Goal: Information Seeking & Learning: Find specific fact

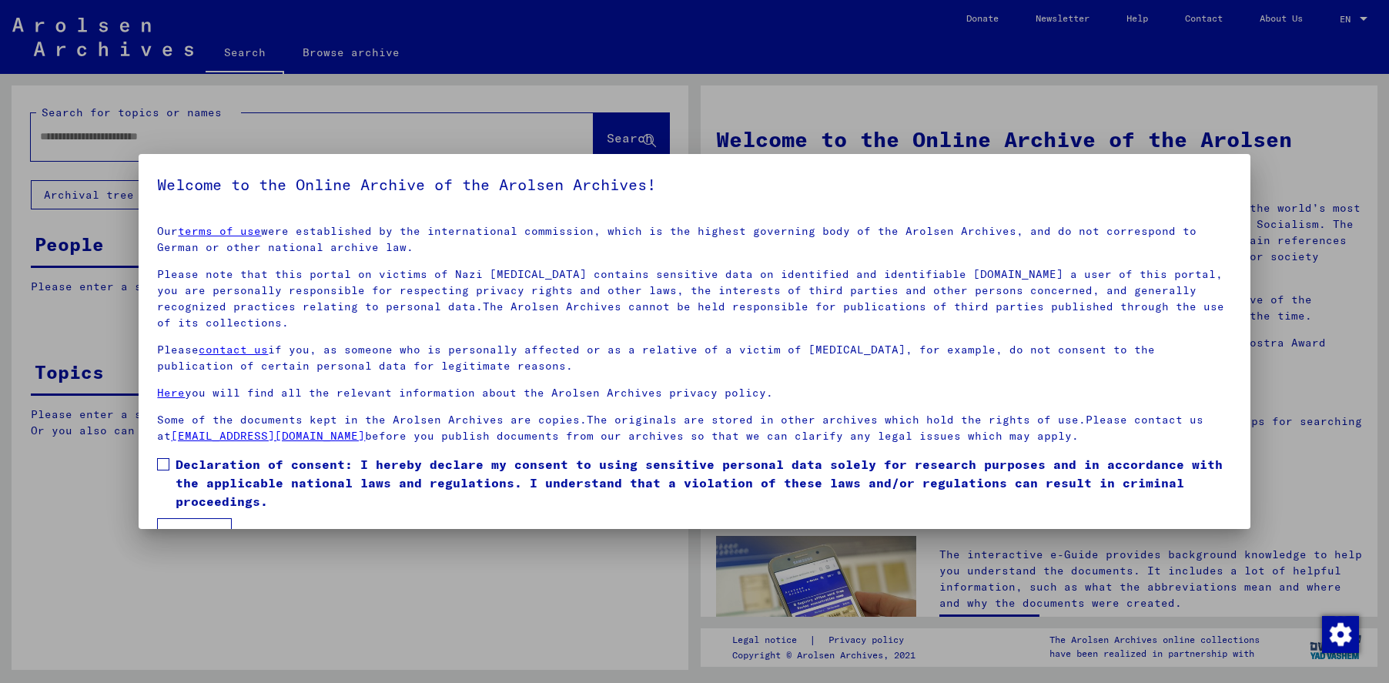
click at [166, 468] on span at bounding box center [163, 464] width 12 height 12
click at [192, 522] on button "I agree" at bounding box center [194, 532] width 75 height 29
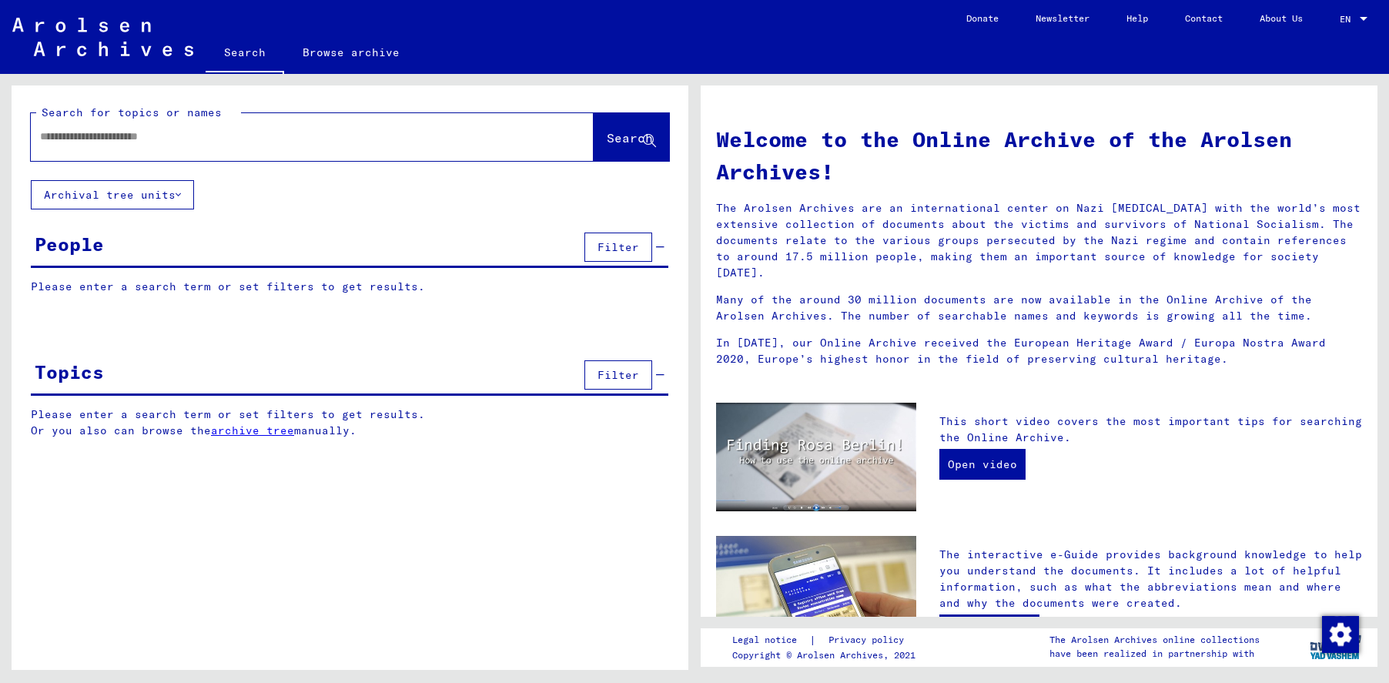
click at [49, 138] on input "text" at bounding box center [293, 137] width 507 height 16
type input "*******"
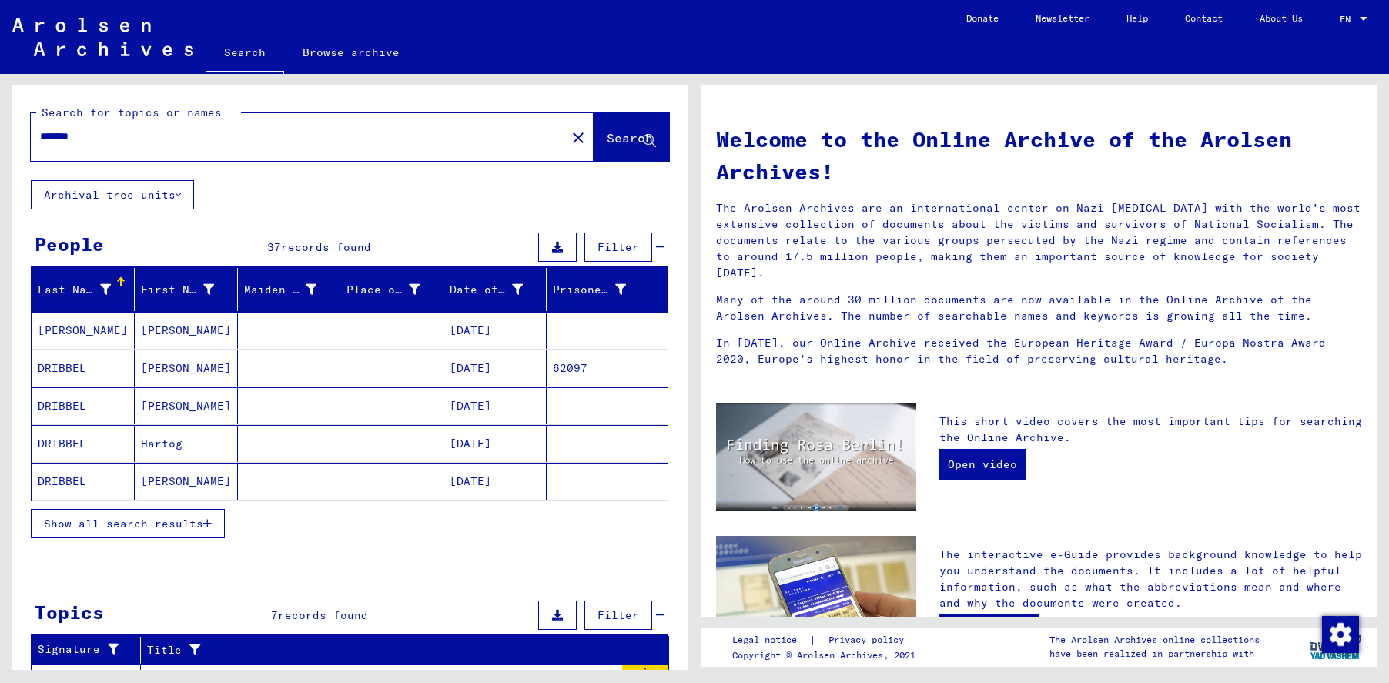
click at [116, 526] on span "Show all search results" at bounding box center [123, 524] width 159 height 14
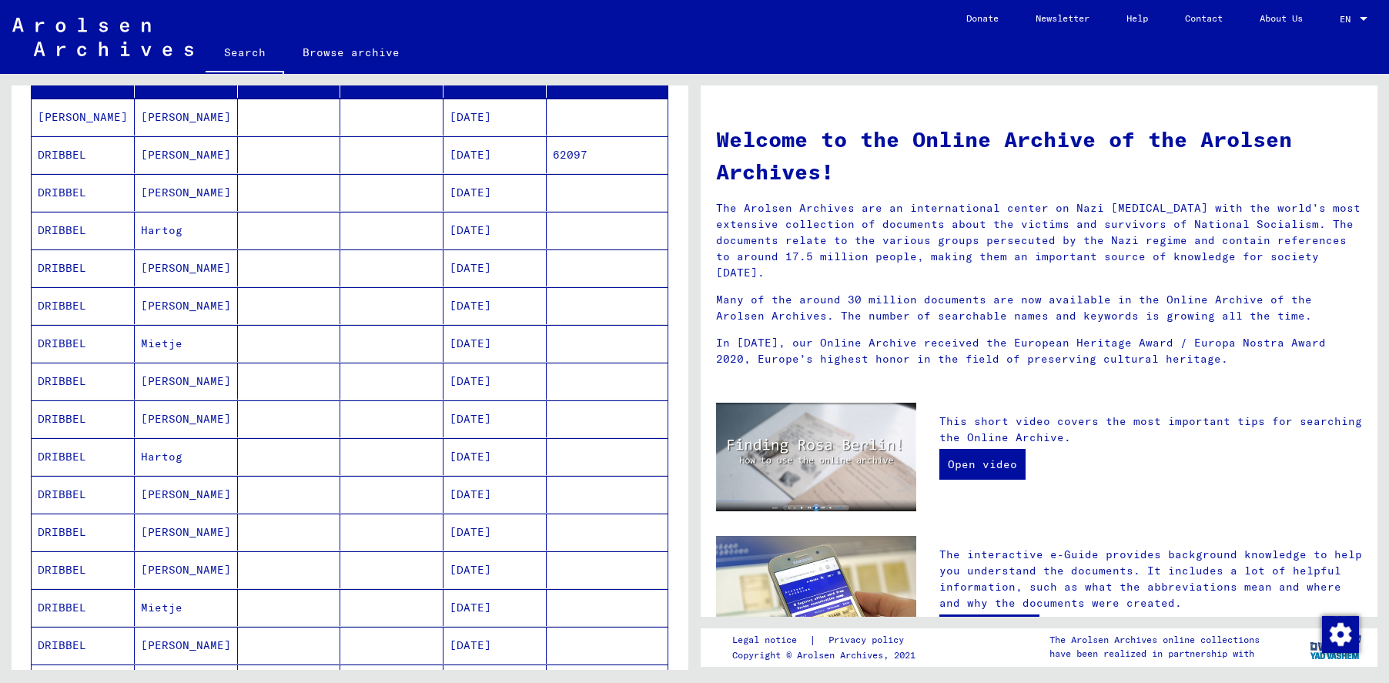
scroll to position [77, 0]
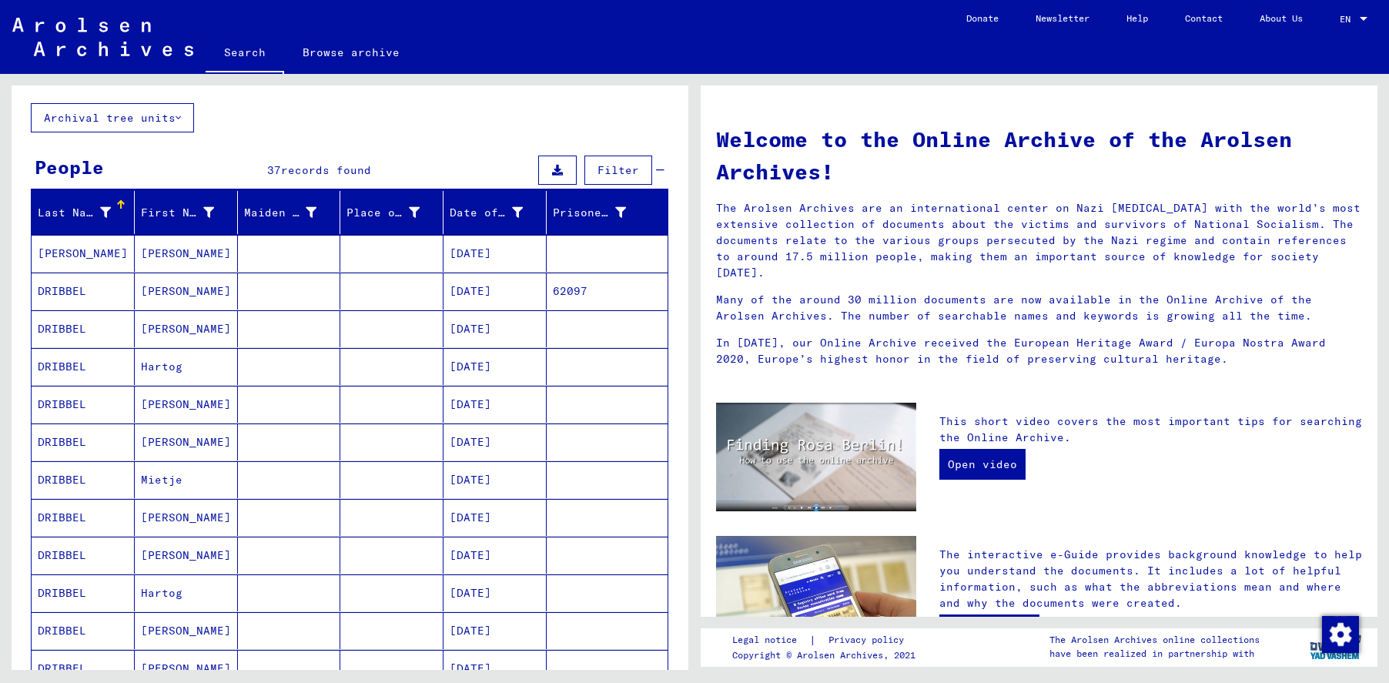
click at [47, 259] on mat-cell "[PERSON_NAME]" at bounding box center [83, 253] width 103 height 37
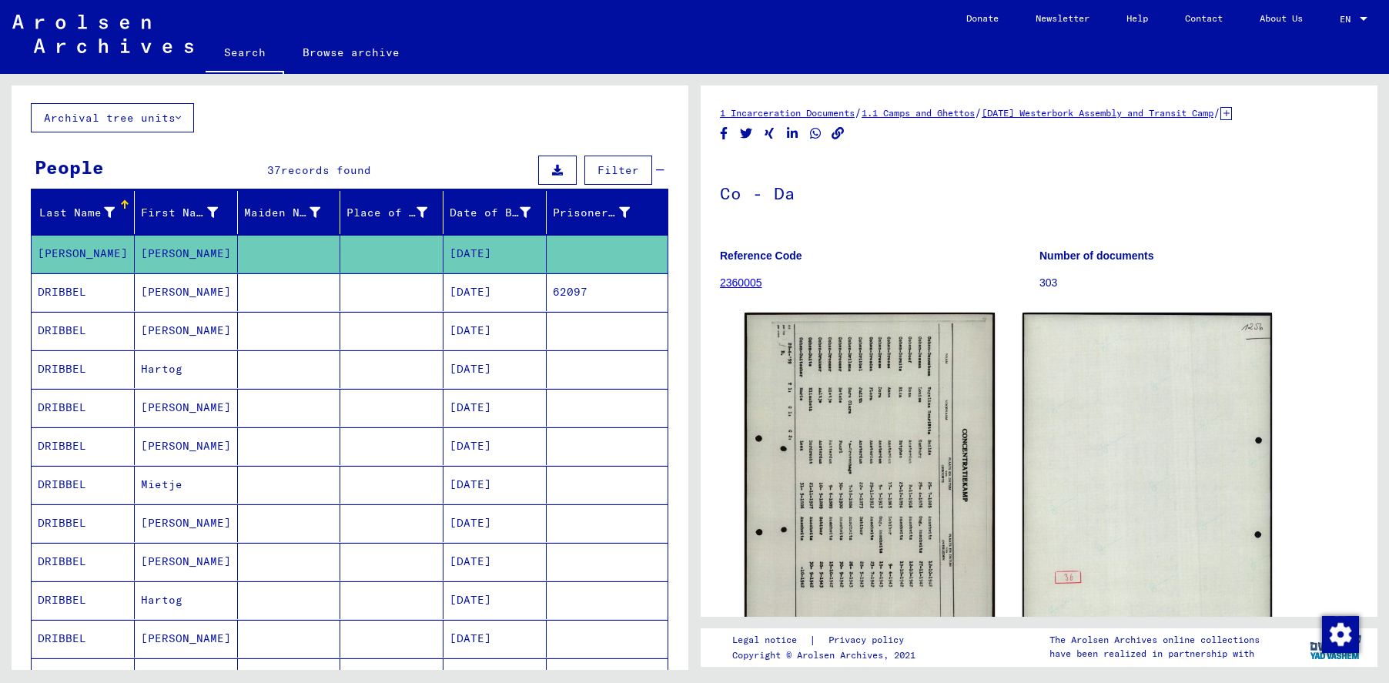
click at [75, 285] on mat-cell "DRIBBEL" at bounding box center [83, 292] width 103 height 38
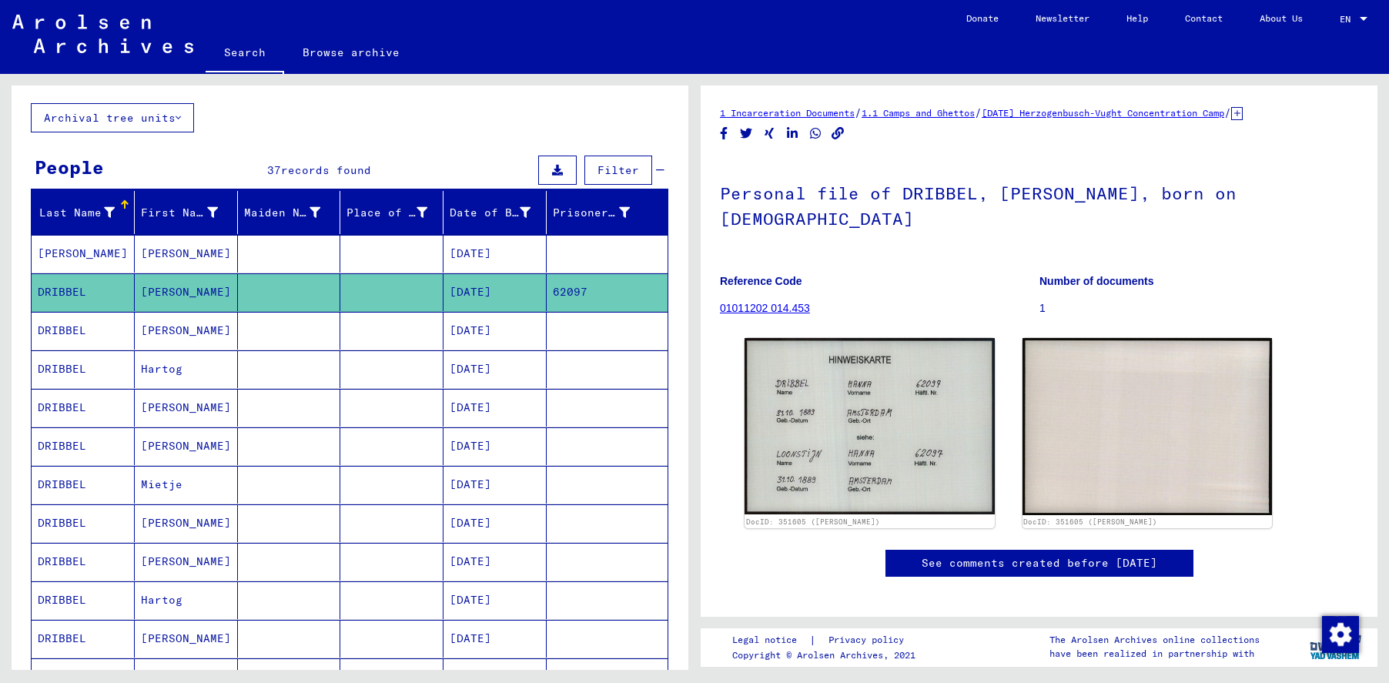
click at [97, 336] on mat-cell "DRIBBEL" at bounding box center [83, 331] width 103 height 38
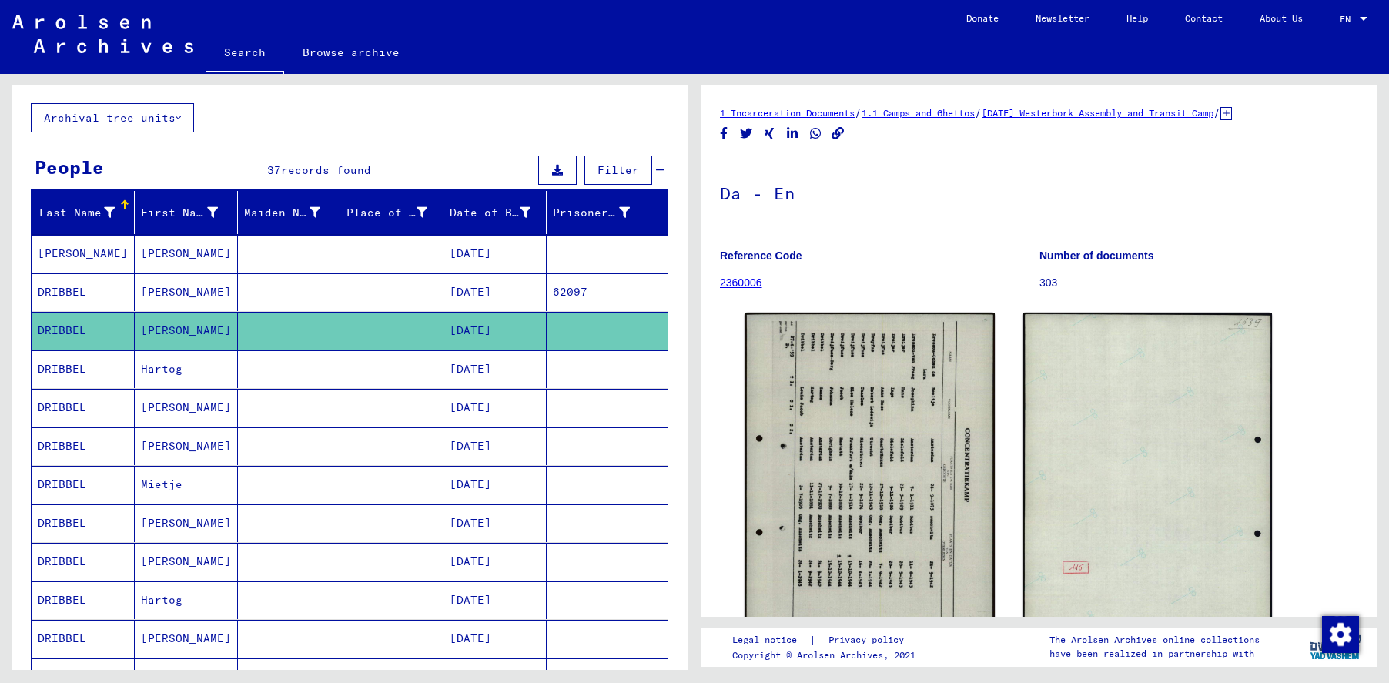
click at [101, 366] on mat-cell "DRIBBEL" at bounding box center [83, 369] width 103 height 38
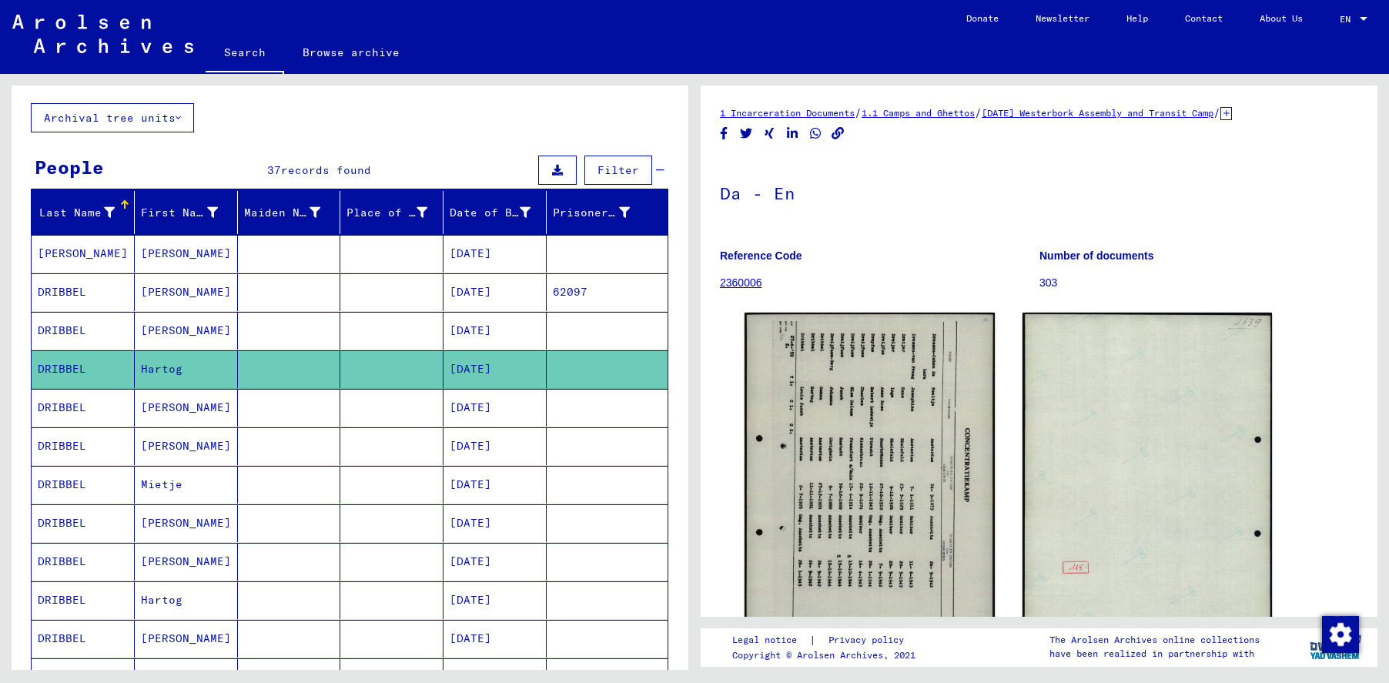
click at [96, 394] on mat-cell "DRIBBEL" at bounding box center [83, 408] width 103 height 38
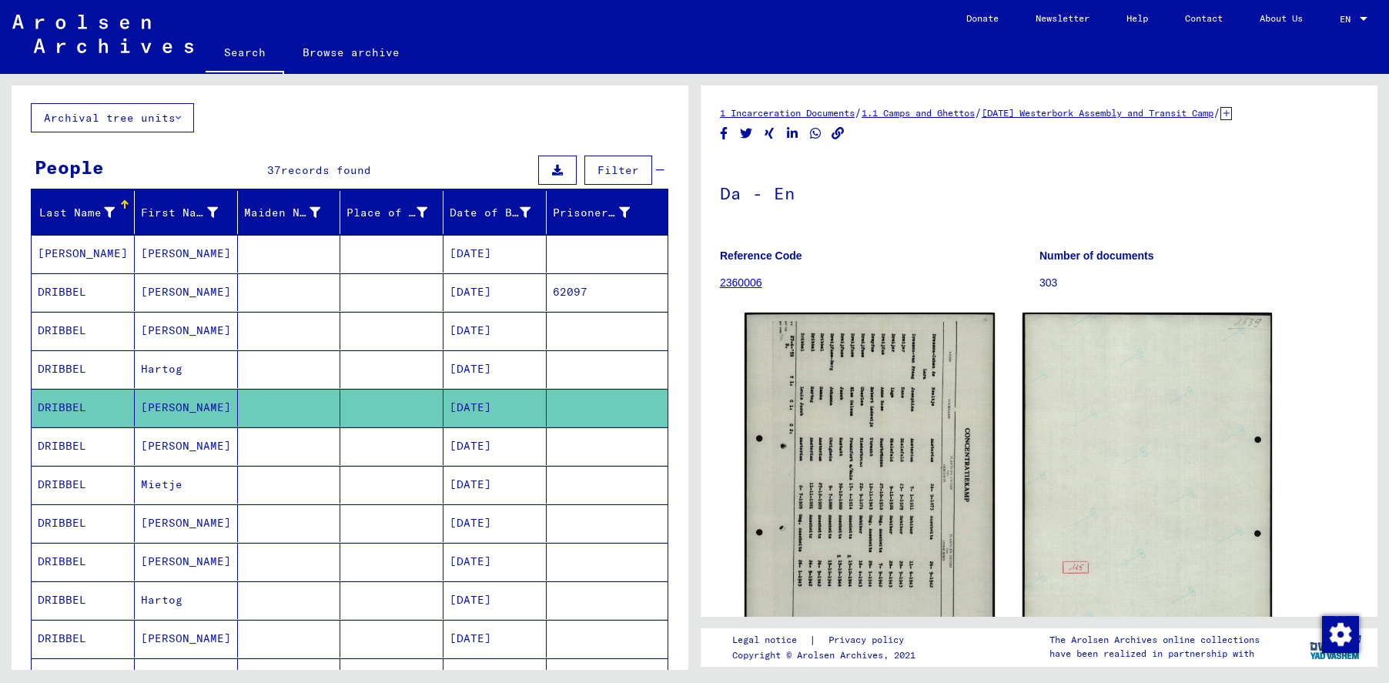
click at [96, 439] on mat-cell "DRIBBEL" at bounding box center [83, 446] width 103 height 38
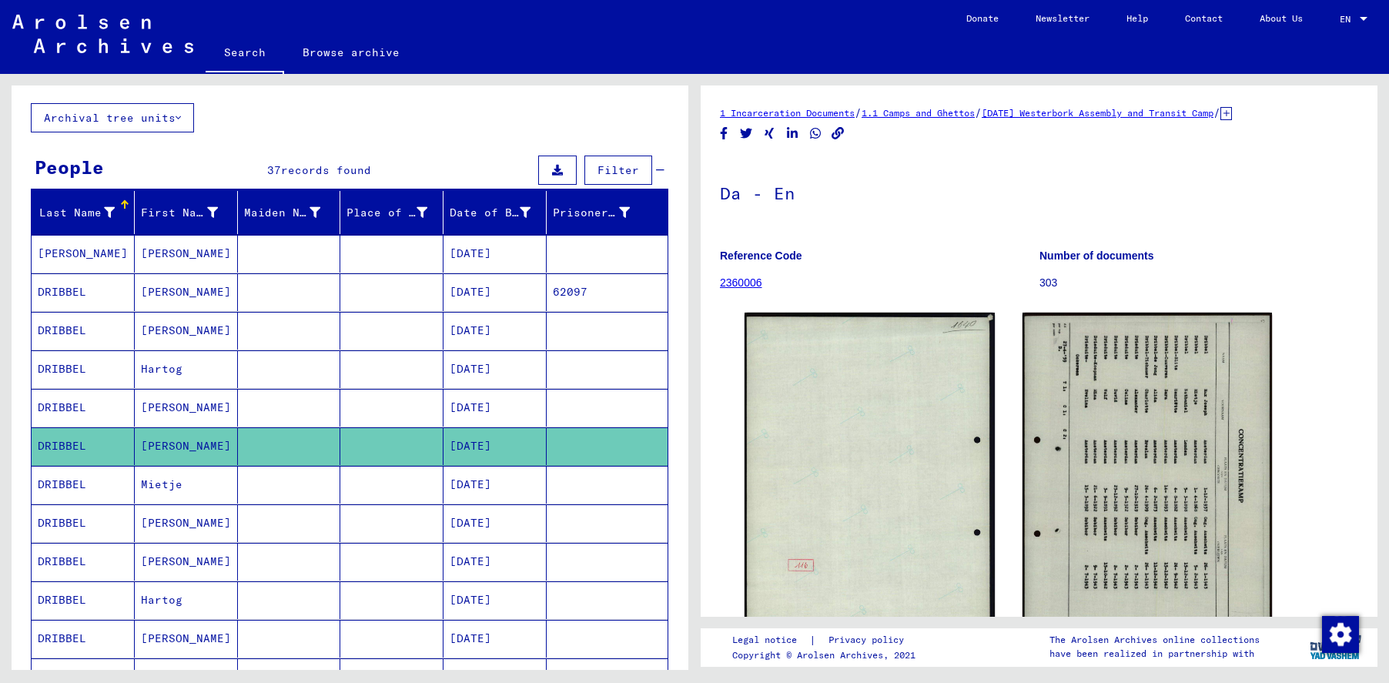
click at [99, 481] on mat-cell "DRIBBEL" at bounding box center [83, 485] width 103 height 38
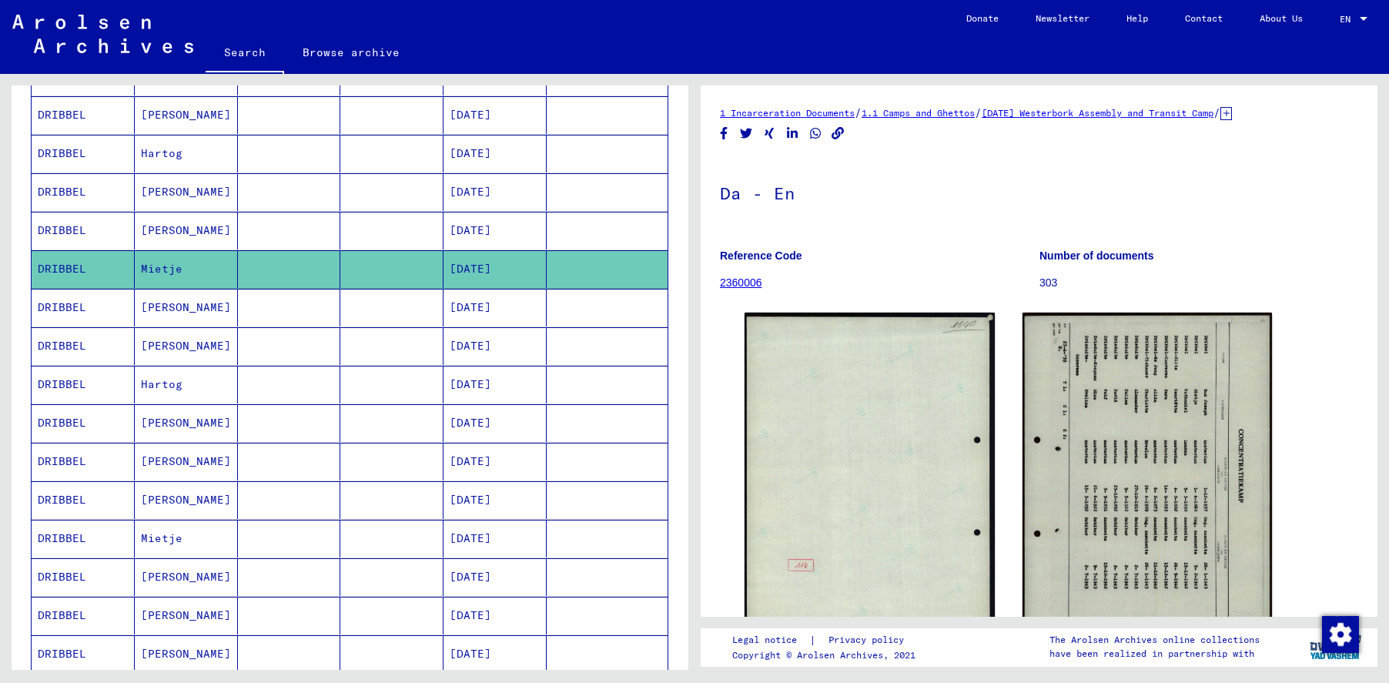
scroll to position [308, 0]
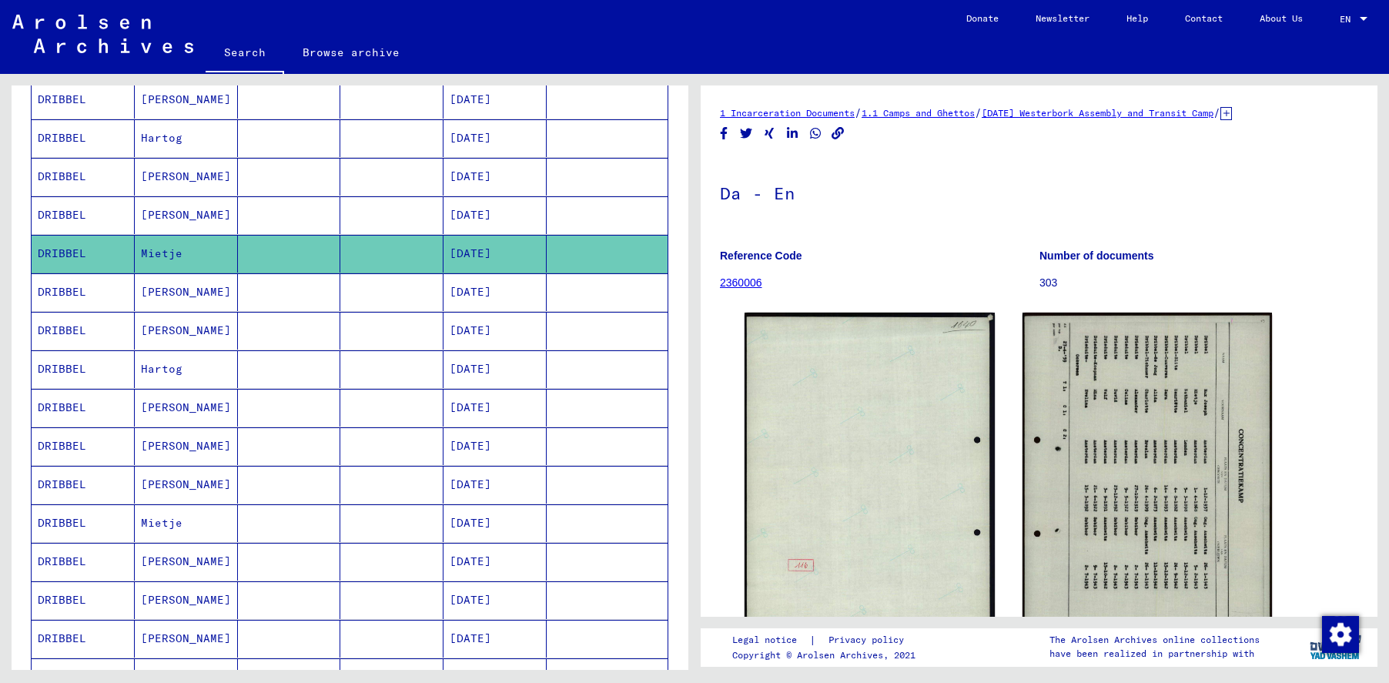
click at [76, 296] on mat-cell "DRIBBEL" at bounding box center [83, 292] width 103 height 38
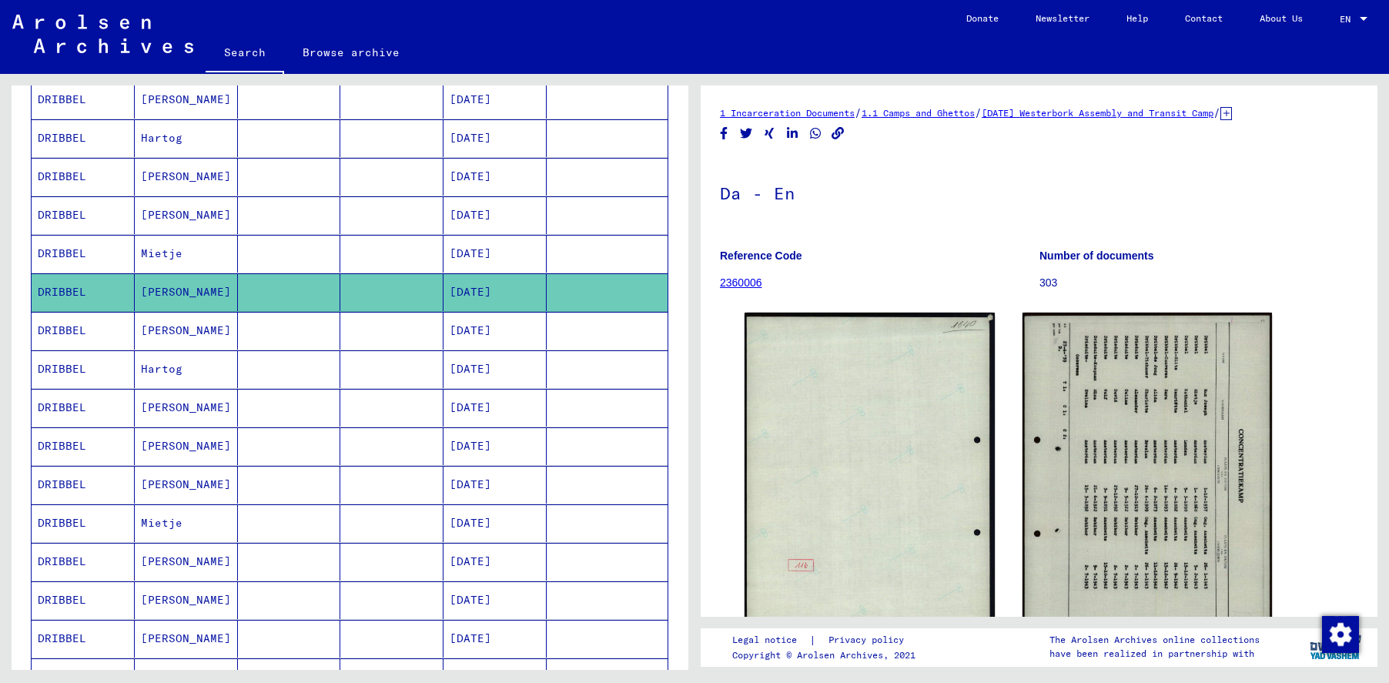
click at [82, 336] on mat-cell "DRIBBEL" at bounding box center [83, 331] width 103 height 38
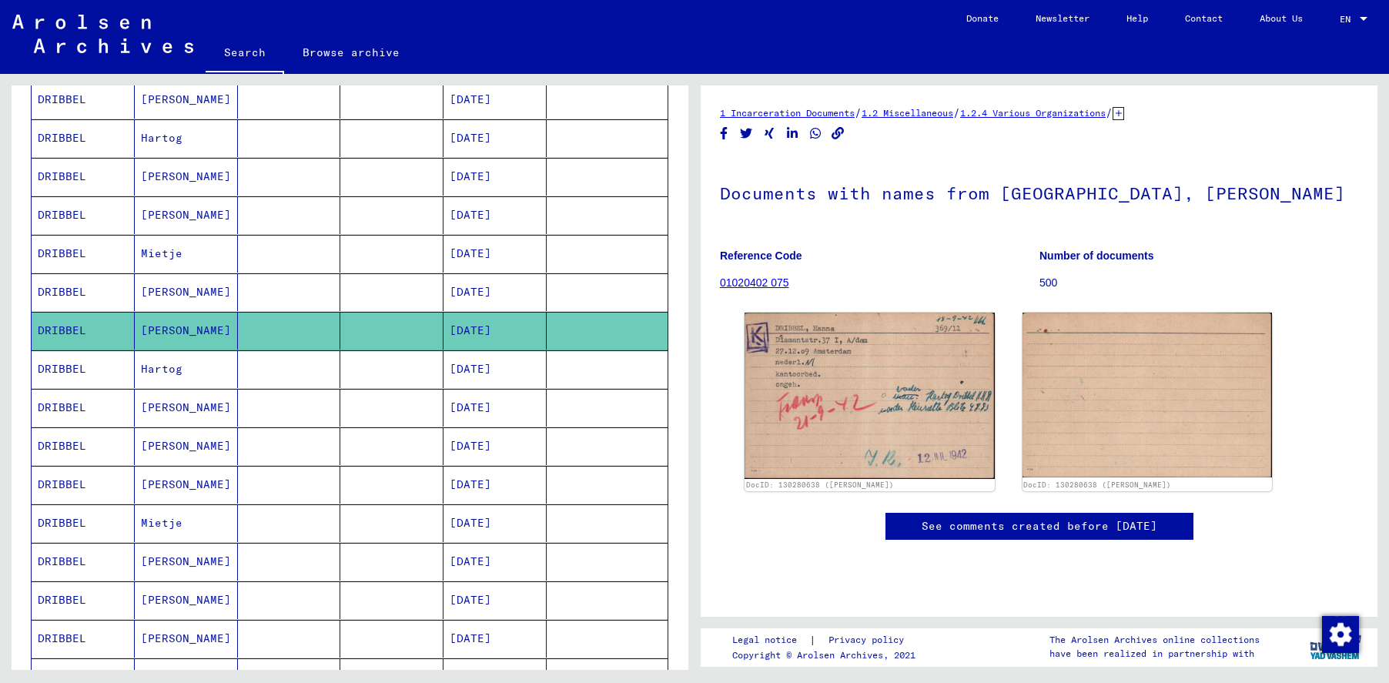
click at [55, 367] on mat-cell "DRIBBEL" at bounding box center [83, 369] width 103 height 38
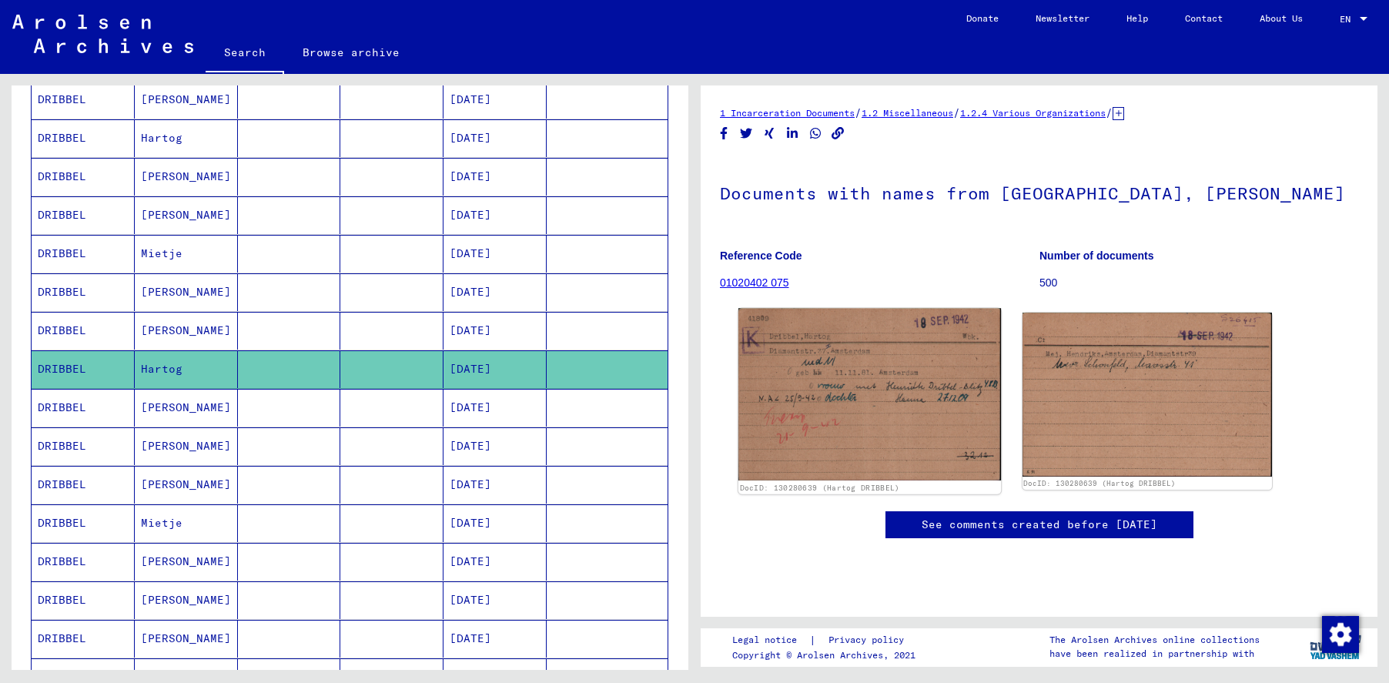
click at [837, 400] on img at bounding box center [869, 394] width 263 height 172
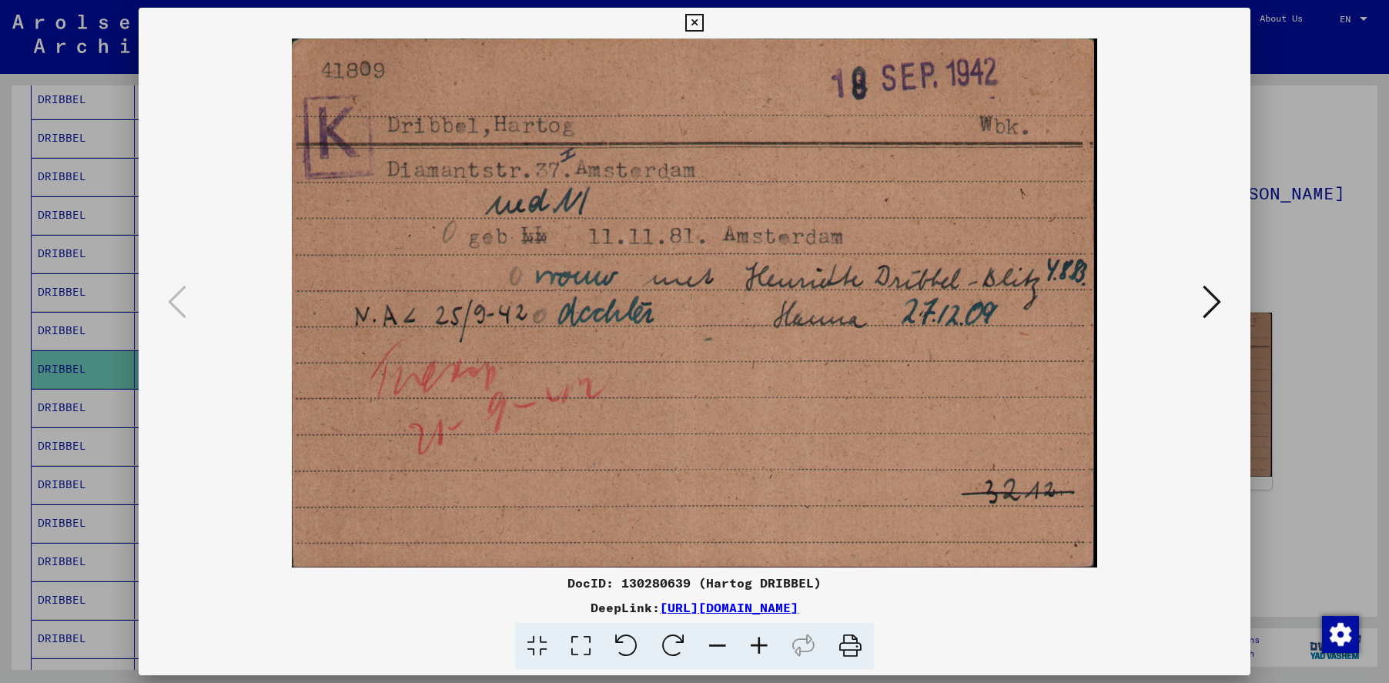
click at [698, 21] on icon at bounding box center [694, 23] width 18 height 18
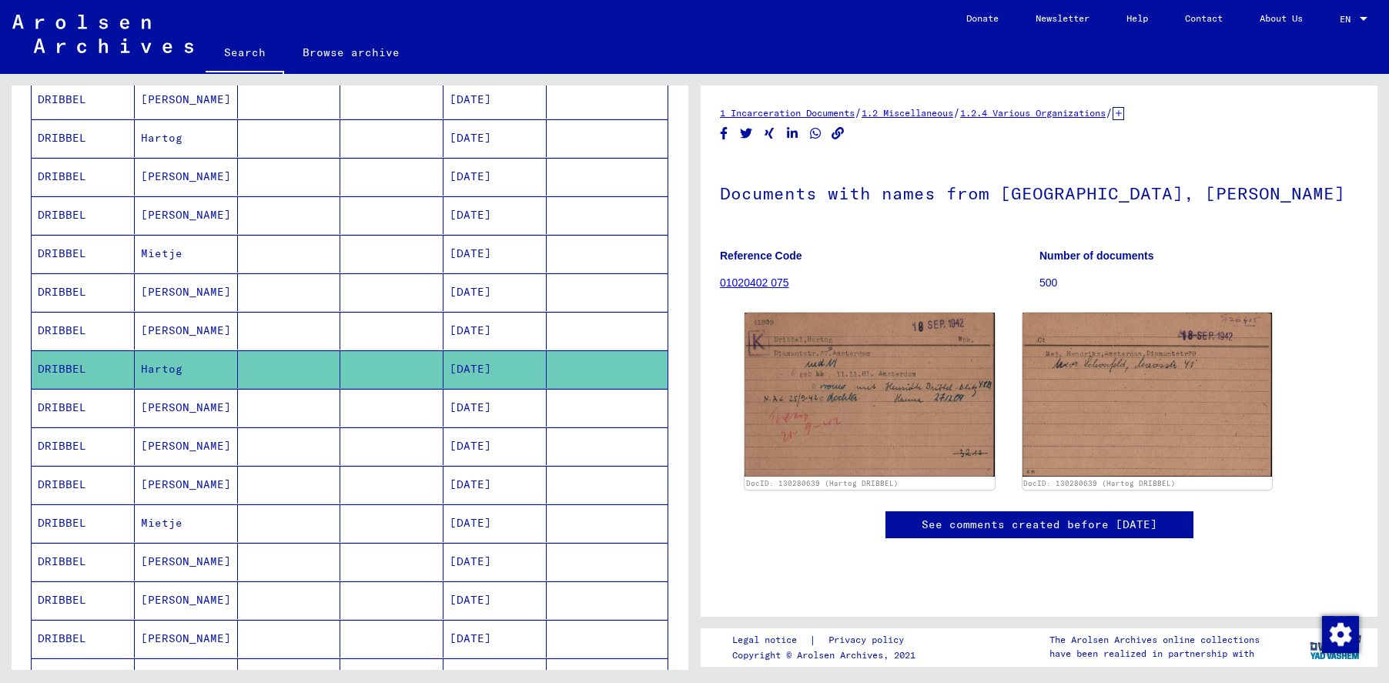
click at [89, 398] on mat-cell "DRIBBEL" at bounding box center [83, 408] width 103 height 38
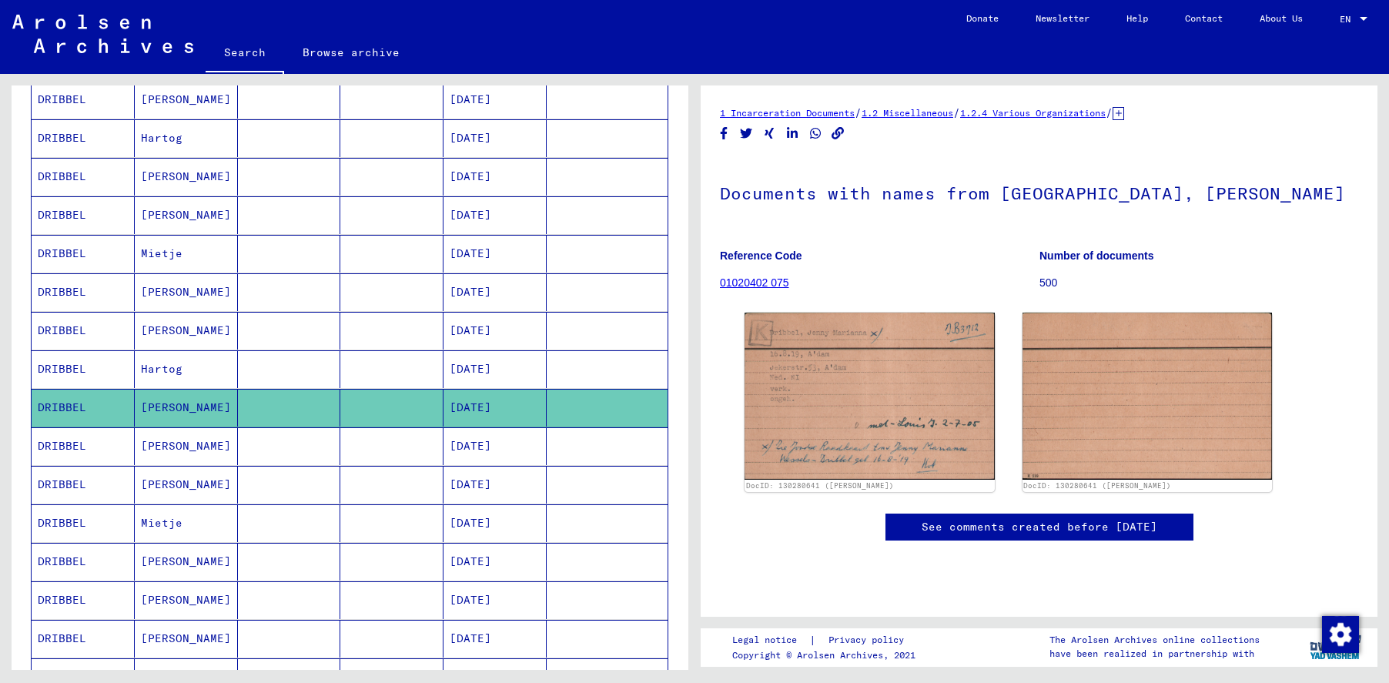
click at [114, 444] on mat-cell "DRIBBEL" at bounding box center [83, 446] width 103 height 38
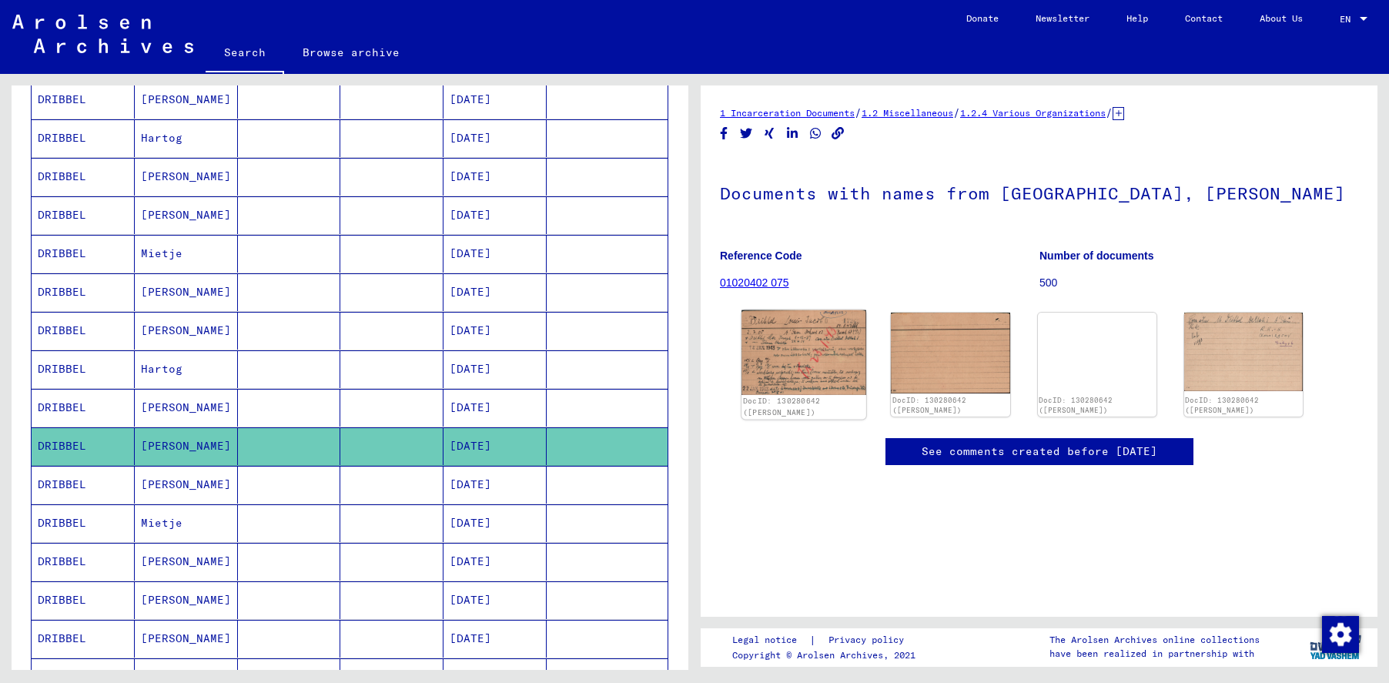
click at [852, 348] on img at bounding box center [804, 352] width 125 height 85
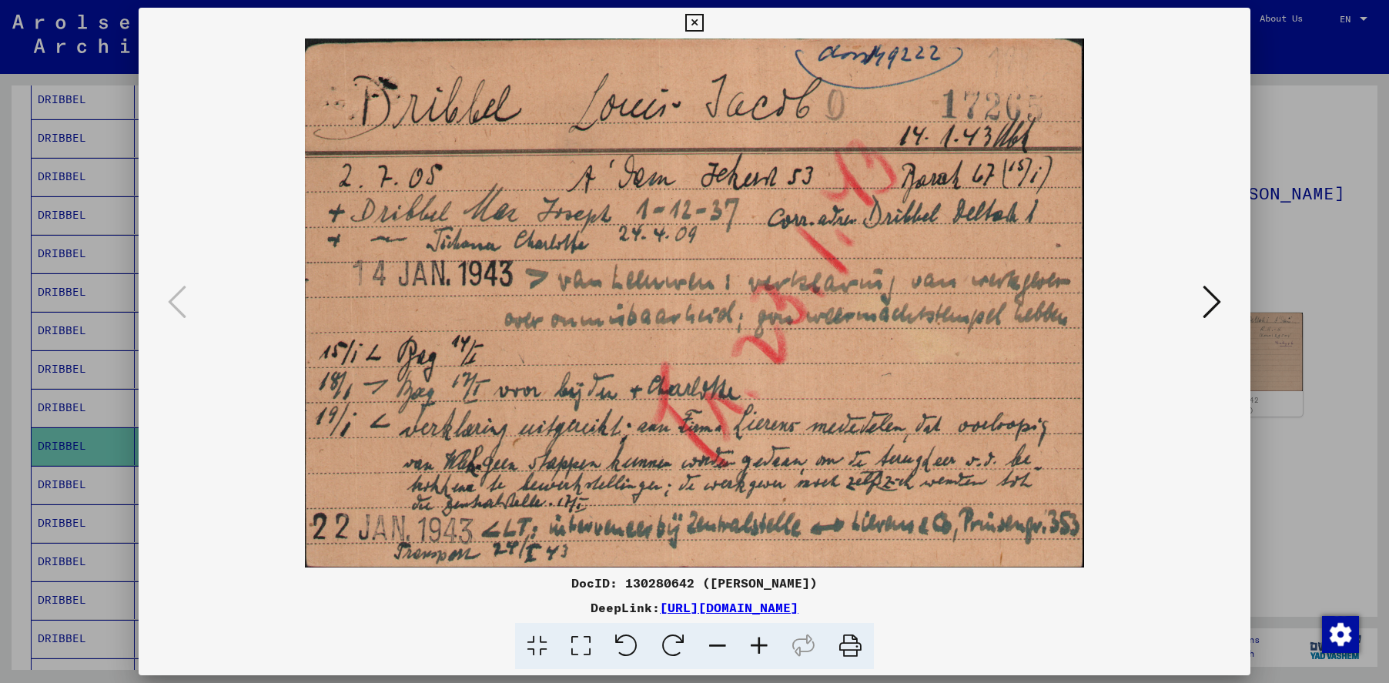
click at [1214, 298] on icon at bounding box center [1212, 301] width 18 height 37
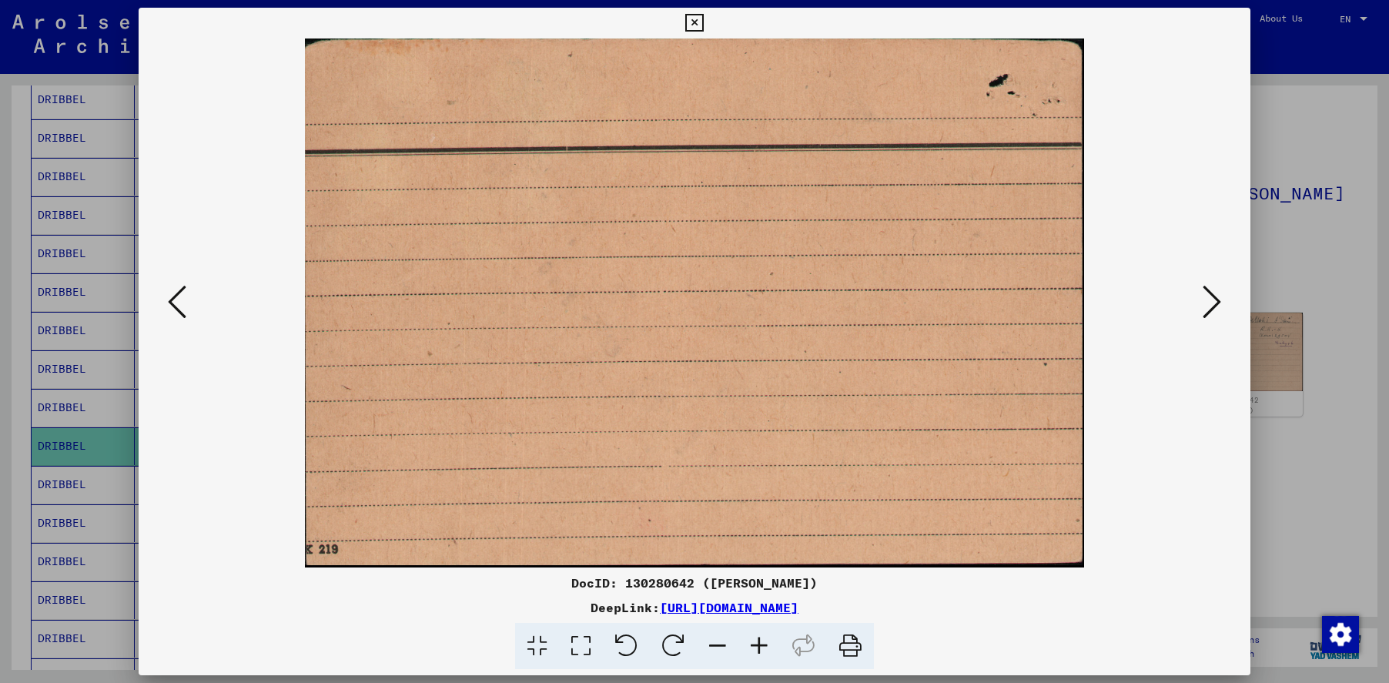
click at [1214, 297] on icon at bounding box center [1212, 301] width 18 height 37
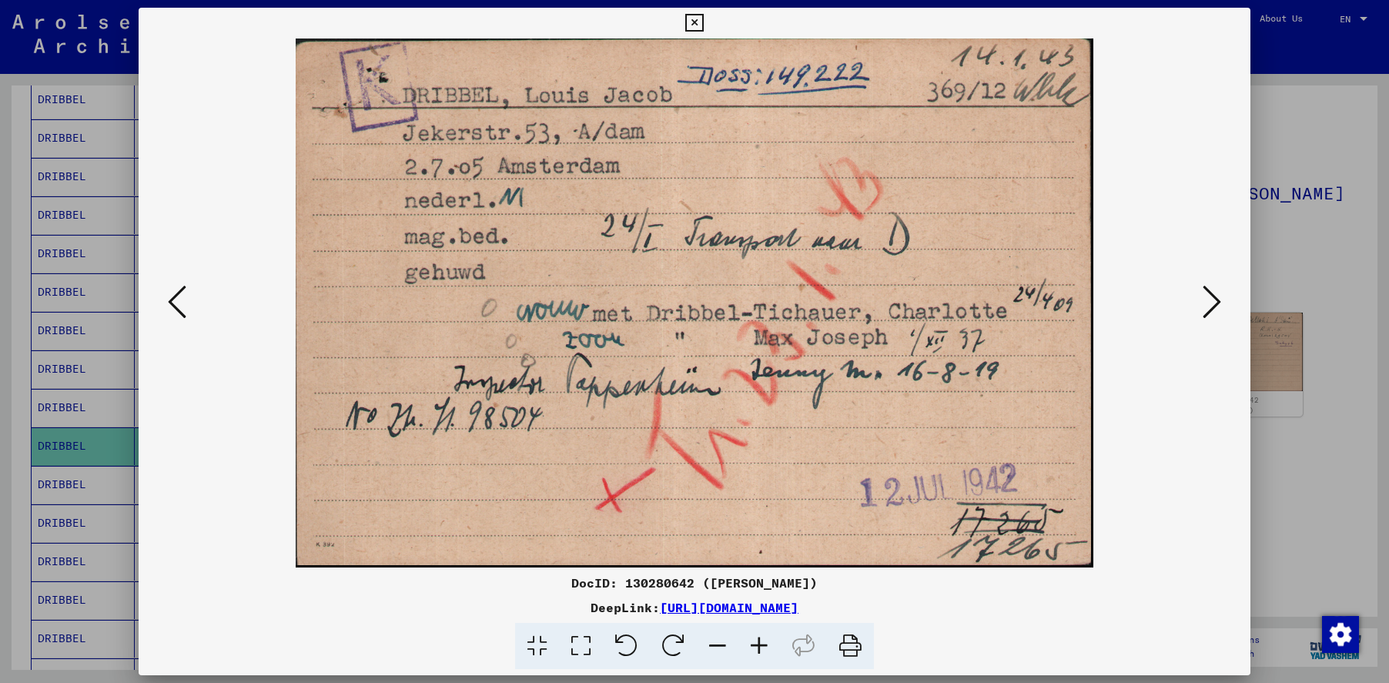
click at [693, 16] on icon at bounding box center [694, 23] width 18 height 18
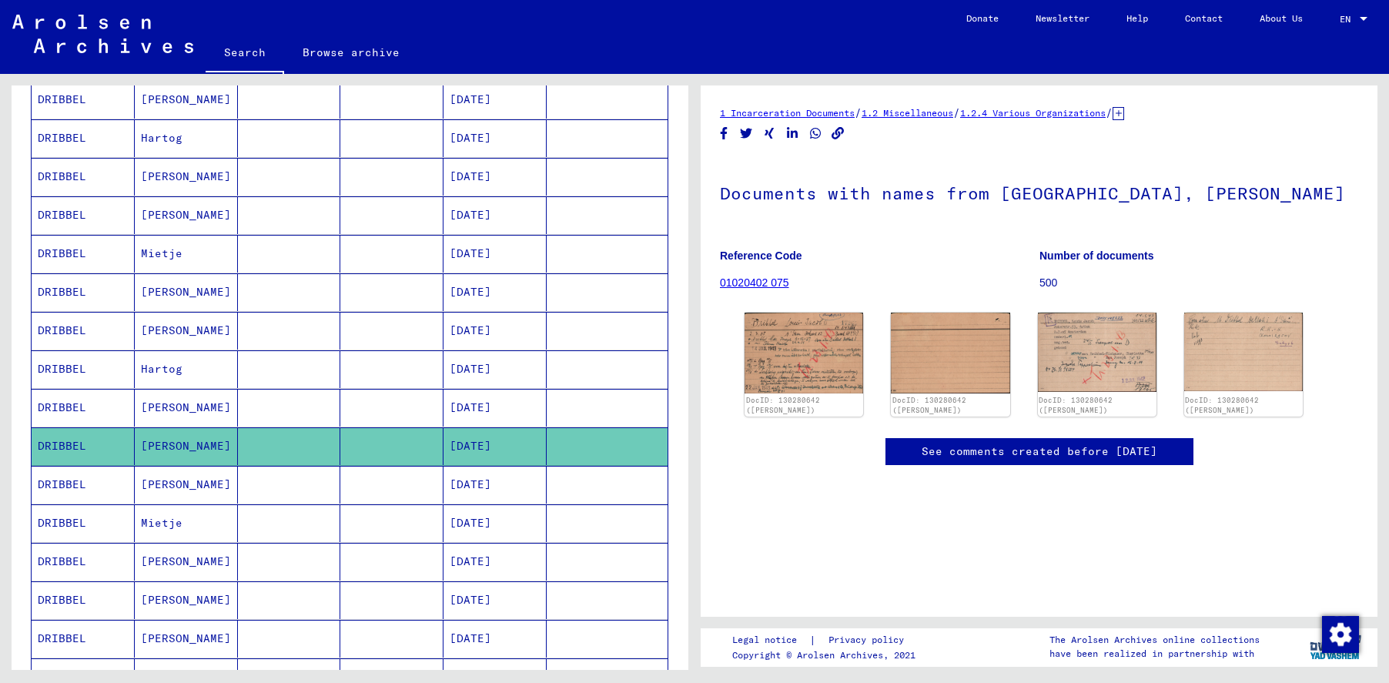
click at [72, 480] on mat-cell "DRIBBEL" at bounding box center [83, 485] width 103 height 38
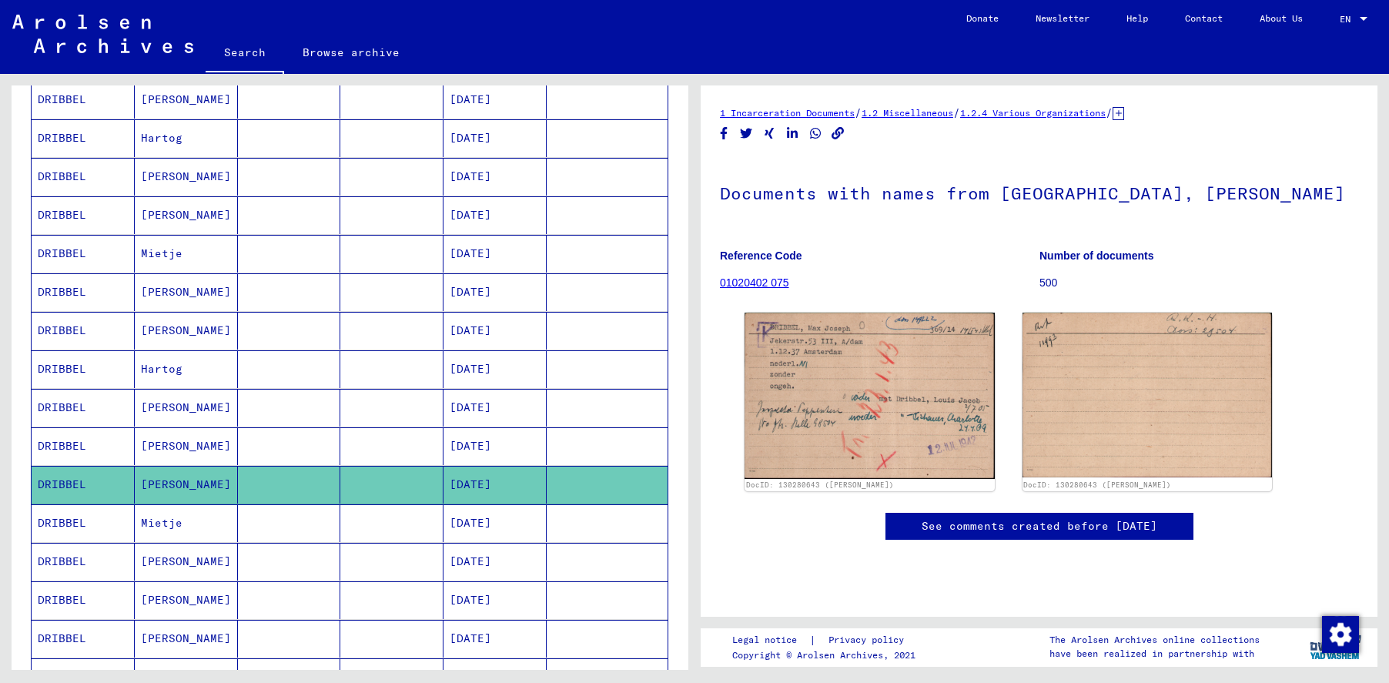
click at [85, 523] on mat-cell "DRIBBEL" at bounding box center [83, 523] width 103 height 38
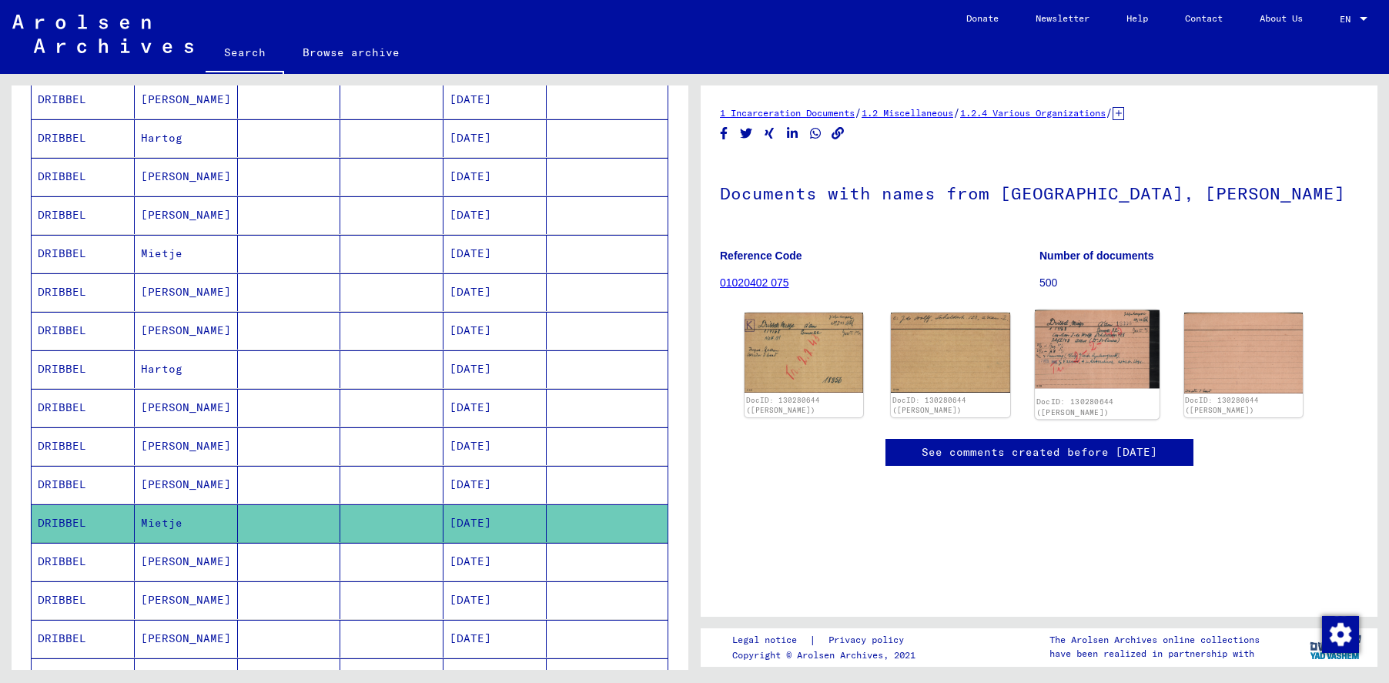
click at [1078, 348] on img at bounding box center [1097, 349] width 125 height 79
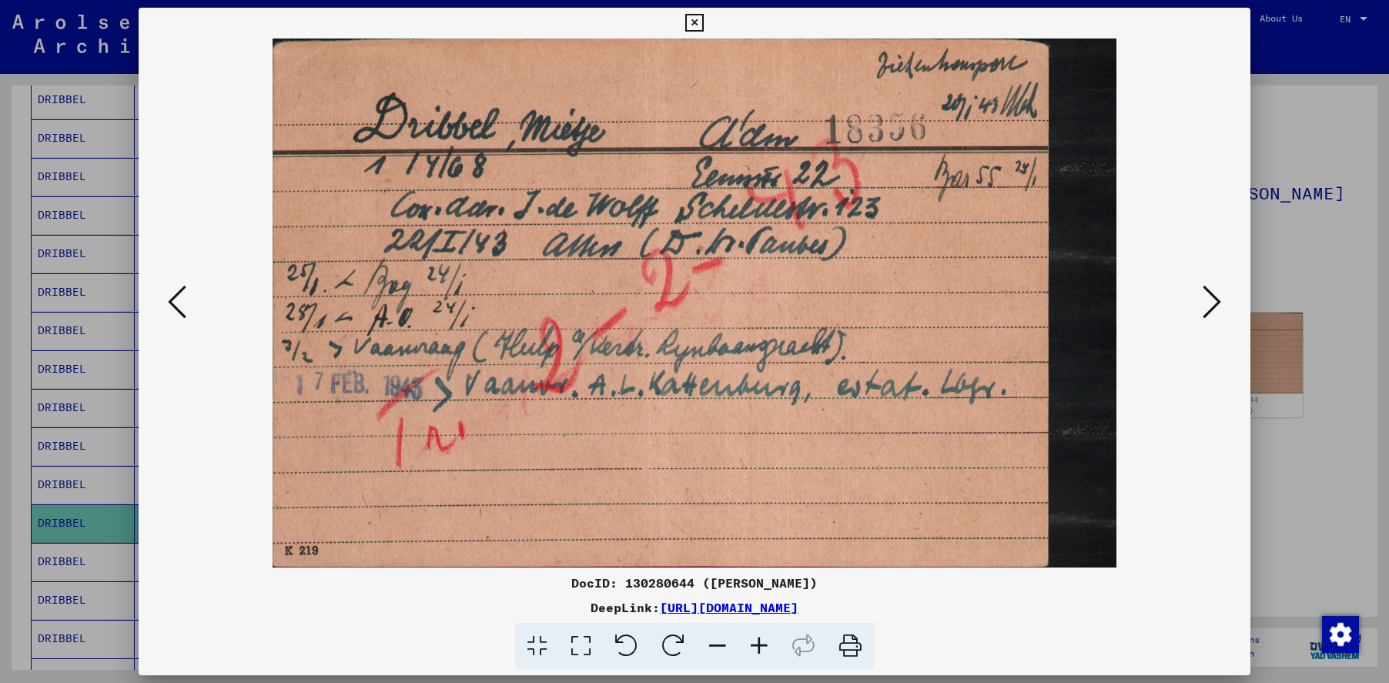
click at [698, 22] on icon at bounding box center [694, 23] width 18 height 18
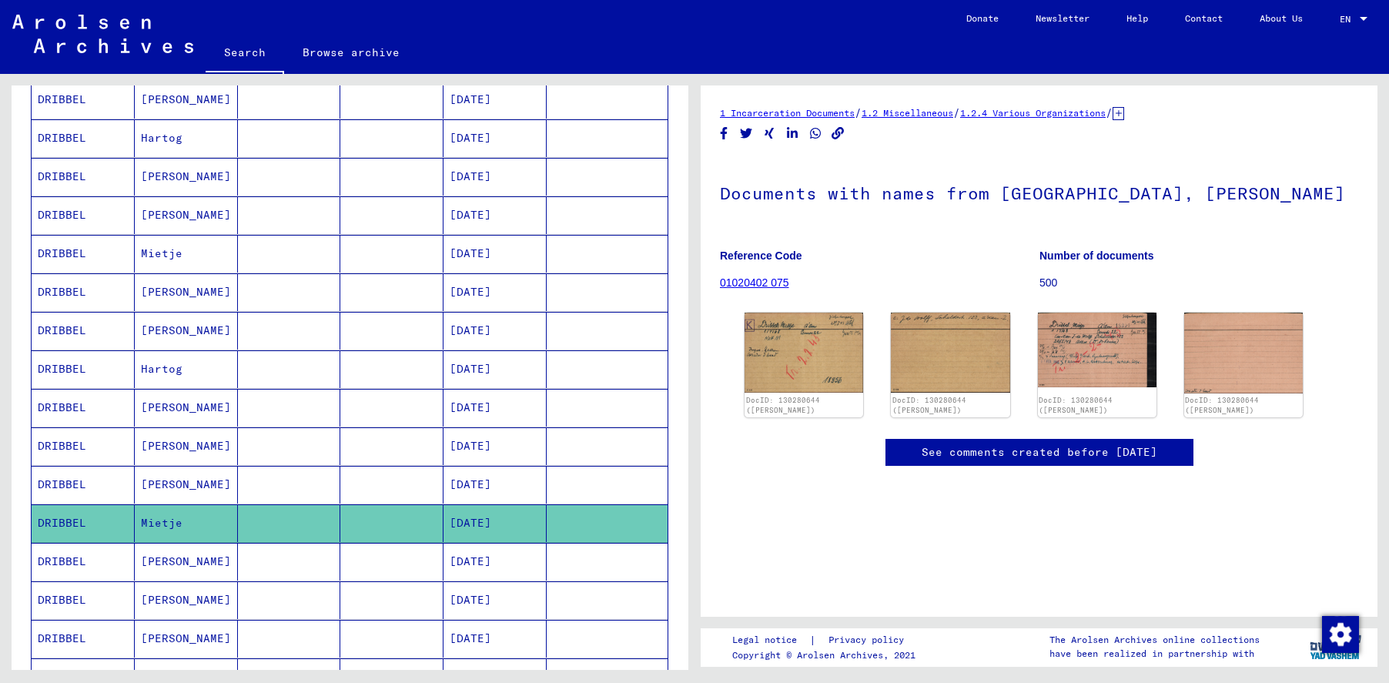
click at [85, 554] on mat-cell "DRIBBEL" at bounding box center [83, 562] width 103 height 38
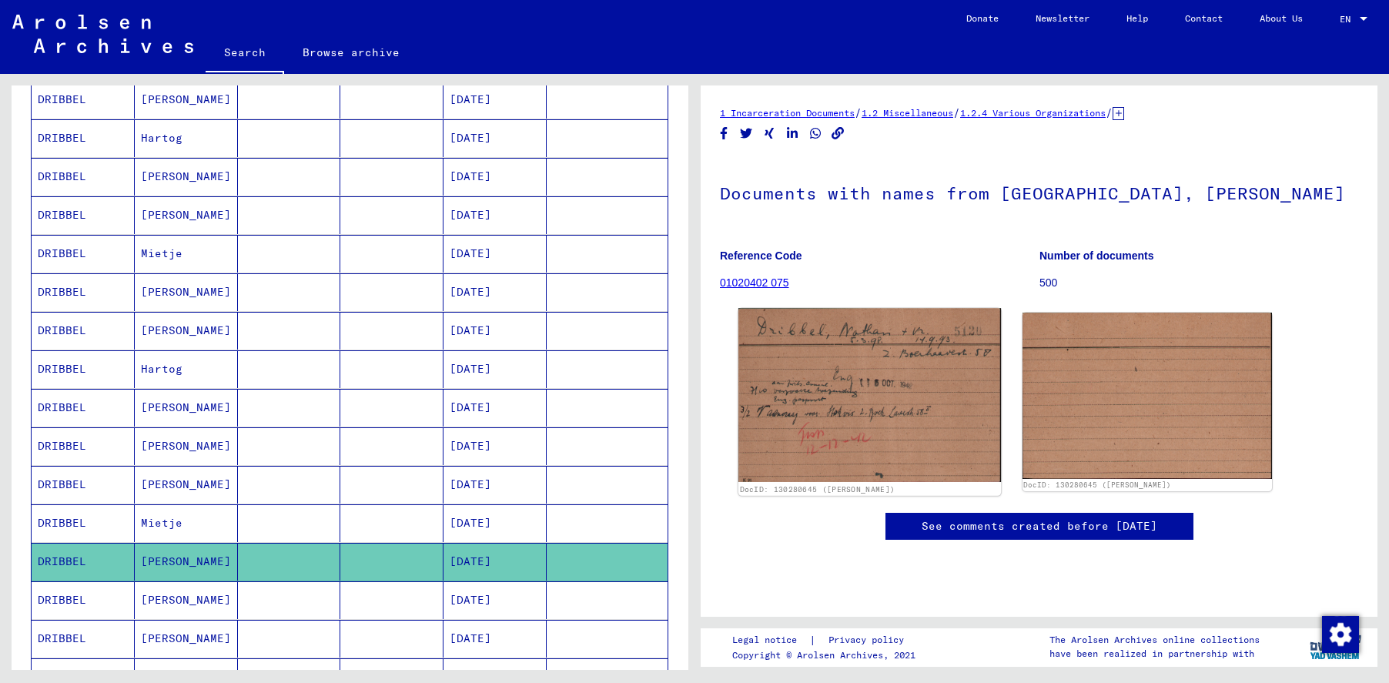
click at [858, 415] on img at bounding box center [869, 395] width 263 height 174
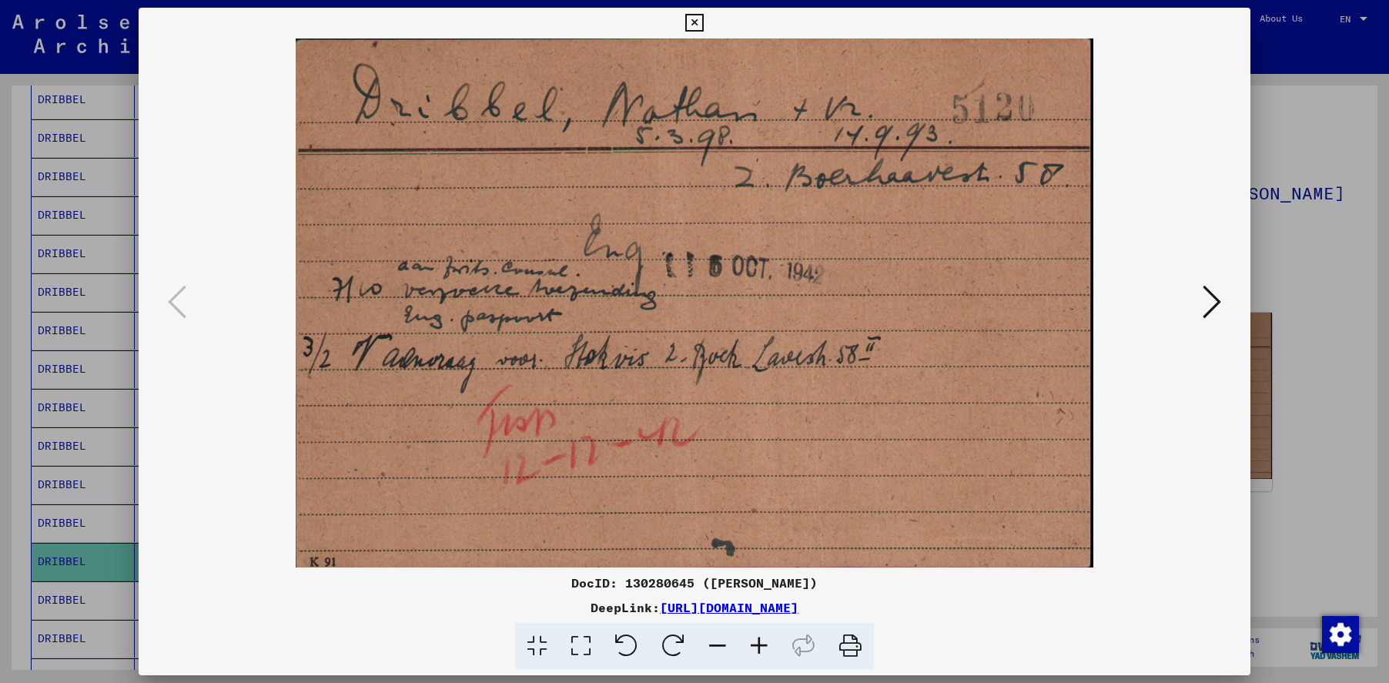
click at [696, 25] on icon at bounding box center [694, 23] width 18 height 18
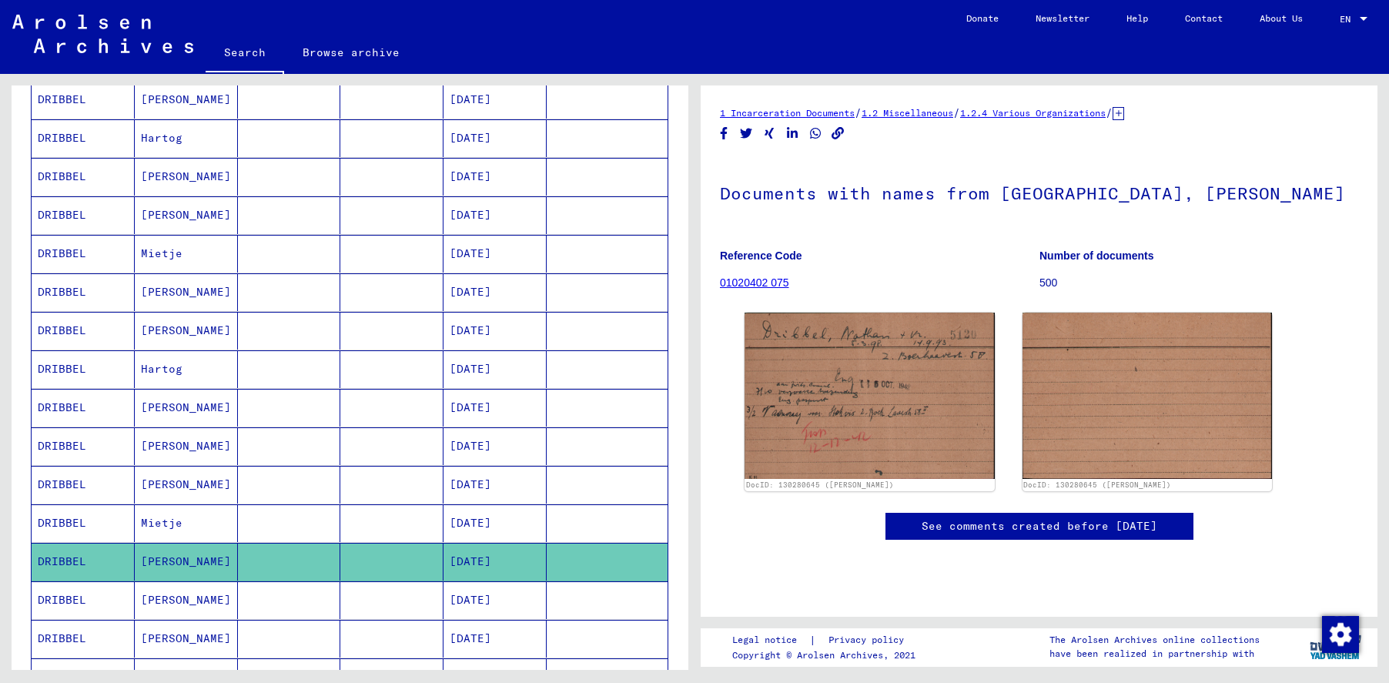
click at [95, 600] on mat-cell "DRIBBEL" at bounding box center [83, 600] width 103 height 38
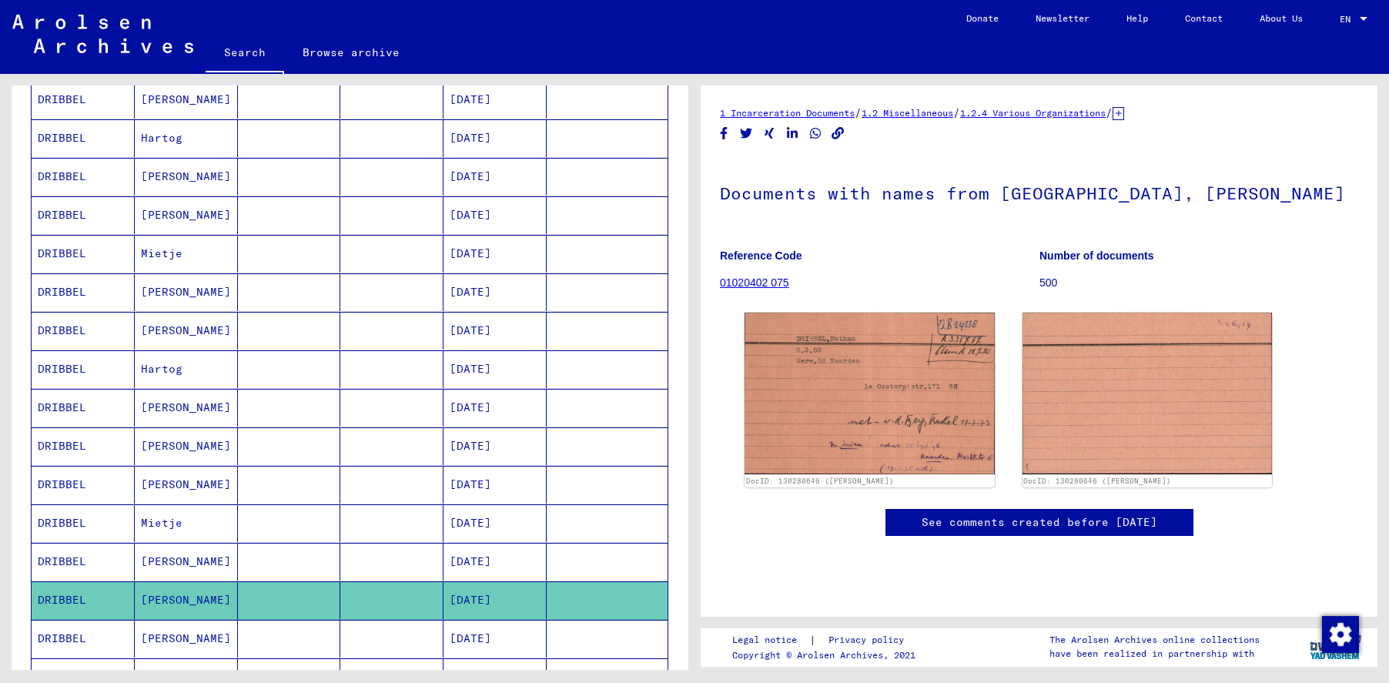
click at [101, 642] on mat-cell "DRIBBEL" at bounding box center [83, 639] width 103 height 38
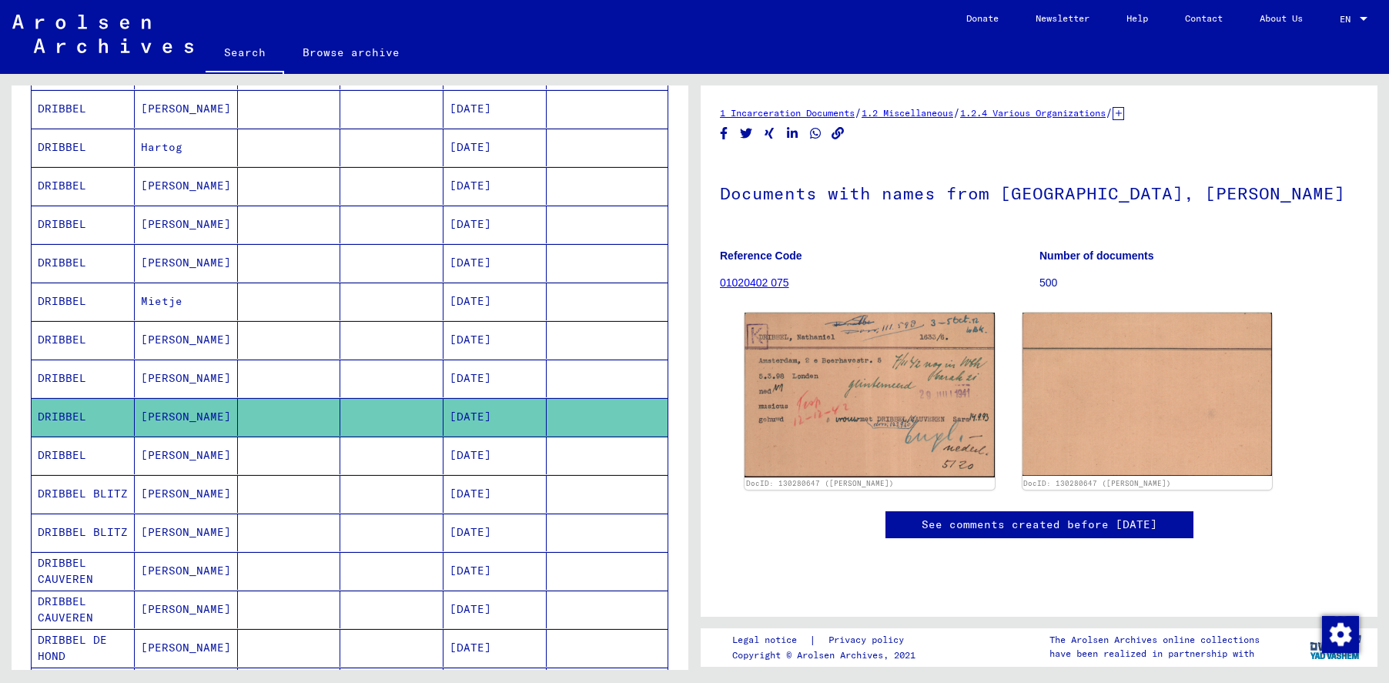
scroll to position [539, 0]
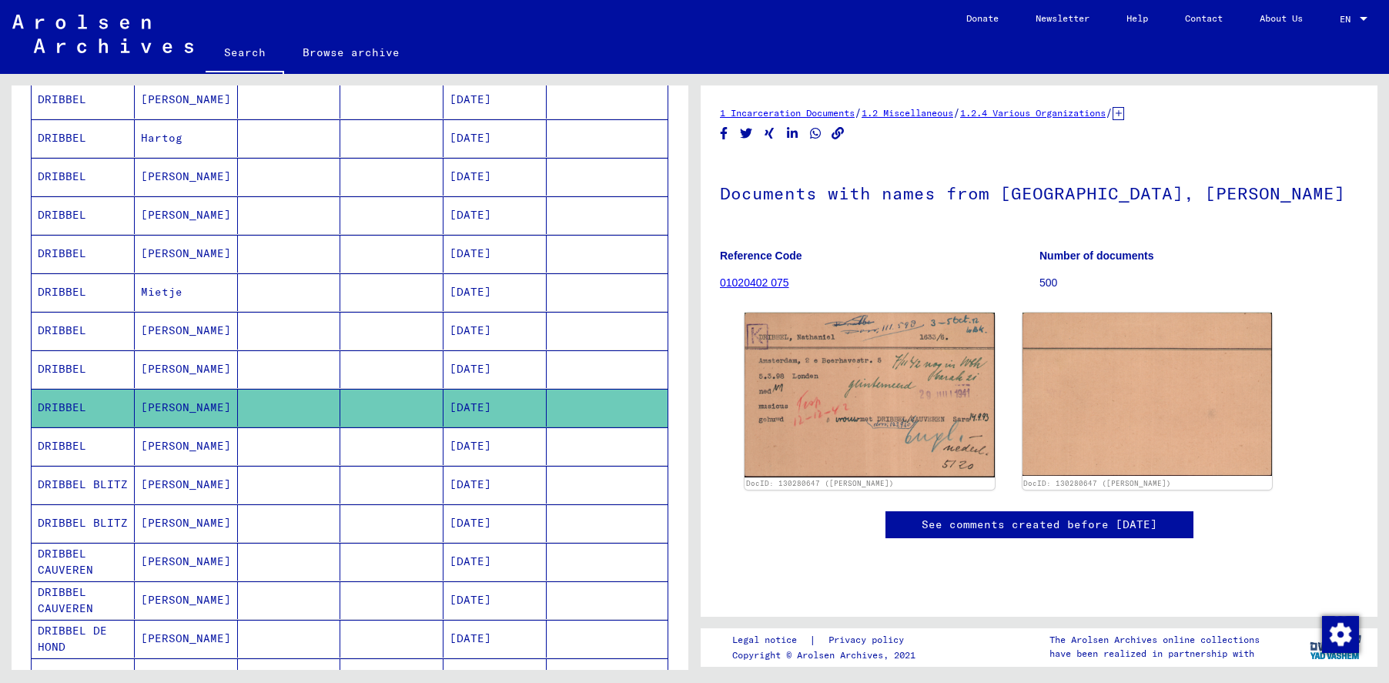
click at [84, 447] on mat-cell "DRIBBEL" at bounding box center [83, 446] width 103 height 38
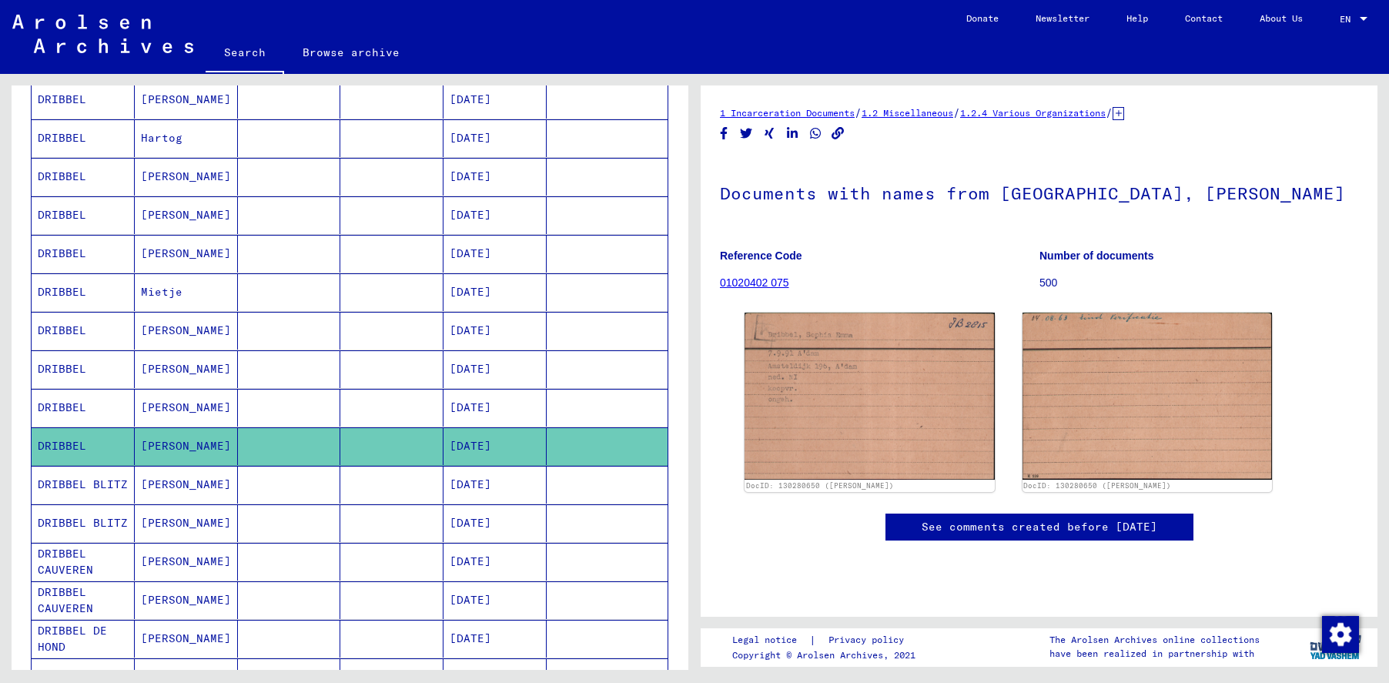
click at [58, 499] on mat-cell "DRIBBEL BLITZ" at bounding box center [83, 485] width 103 height 38
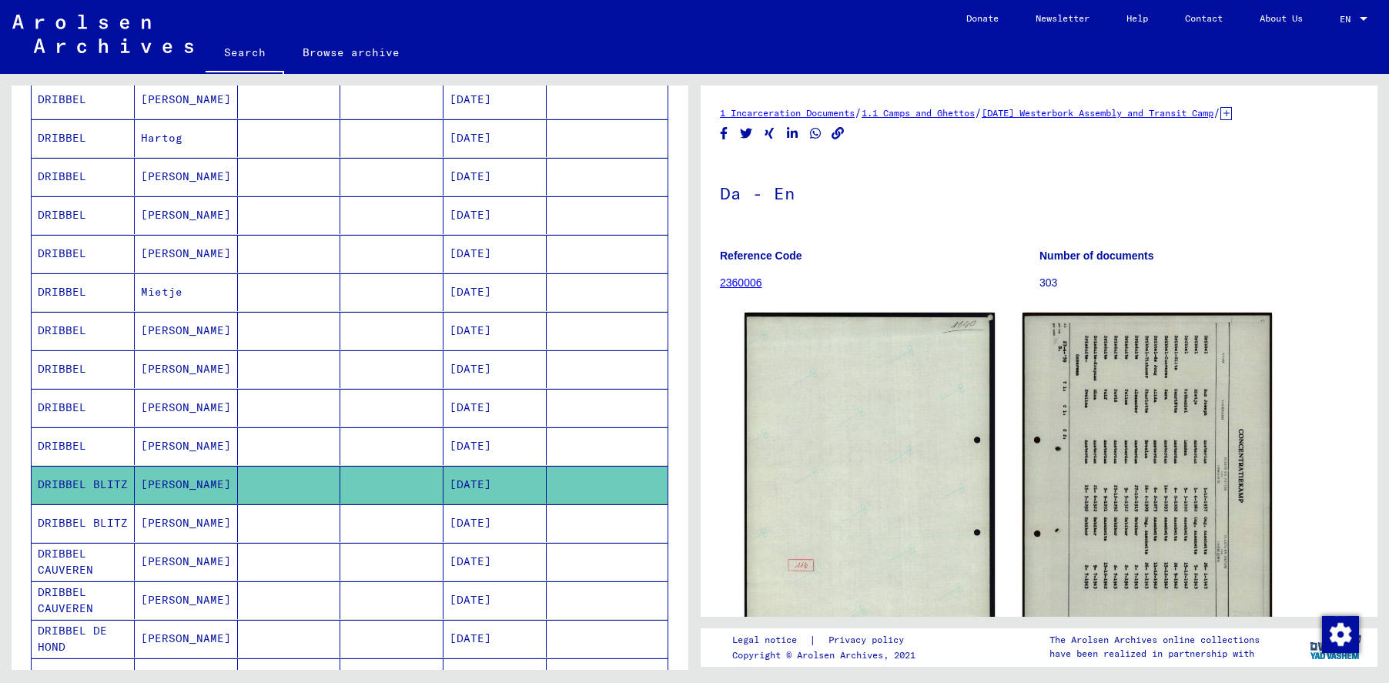
click at [64, 535] on mat-cell "DRIBBEL BLITZ" at bounding box center [83, 523] width 103 height 38
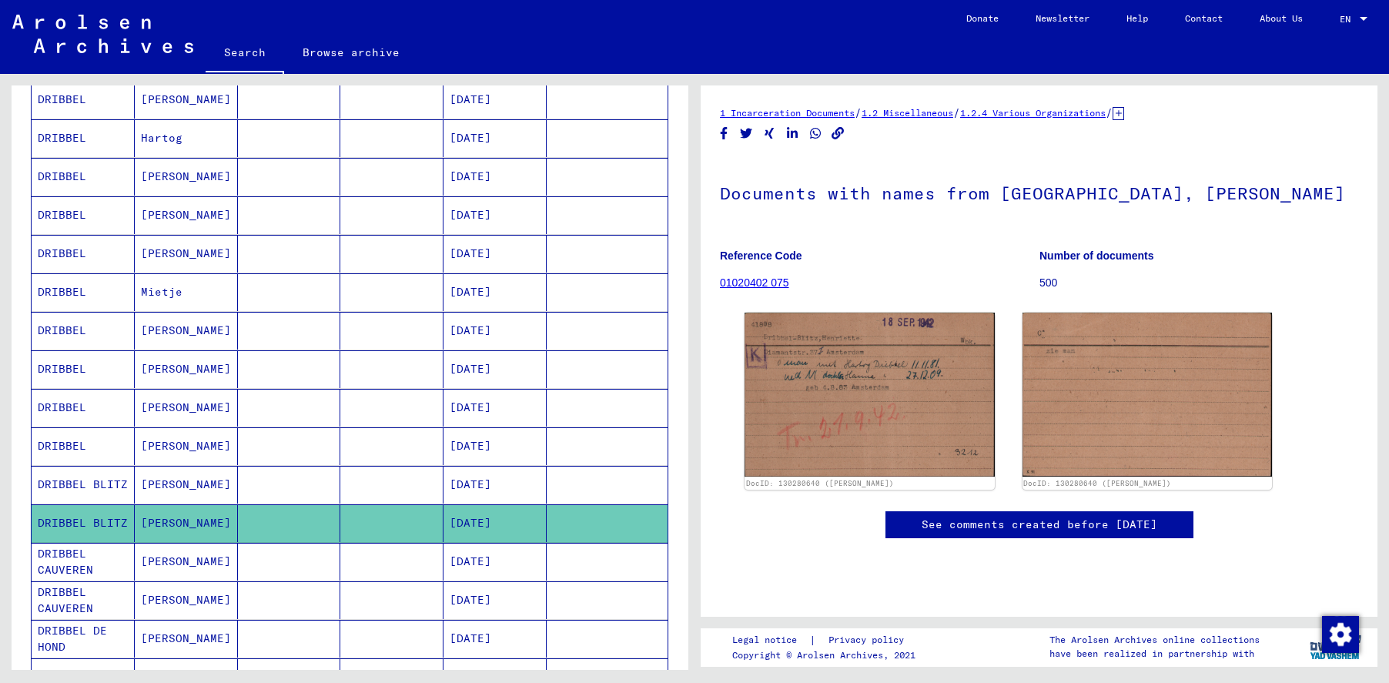
click at [61, 565] on mat-cell "DRIBBEL CAUVEREN" at bounding box center [83, 562] width 103 height 38
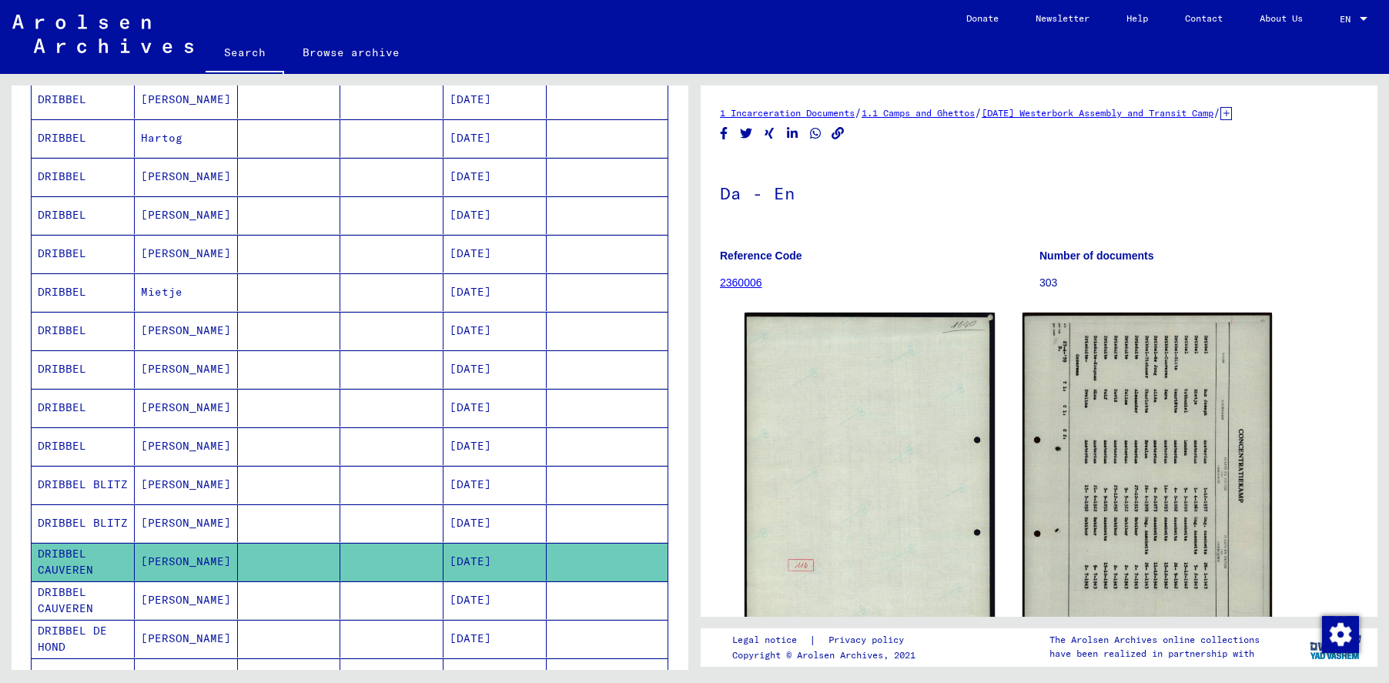
click at [70, 588] on mat-cell "DRIBBEL CAUVEREN" at bounding box center [83, 600] width 103 height 38
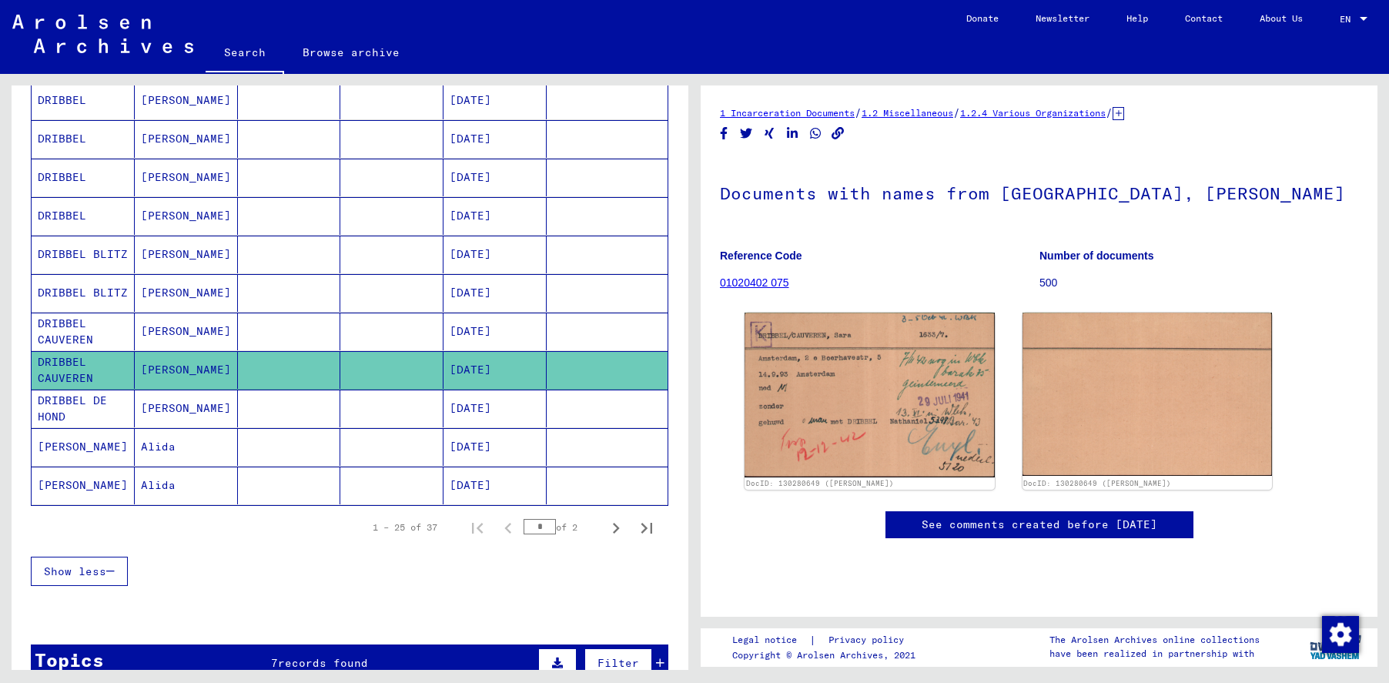
scroll to position [770, 0]
click at [89, 403] on mat-cell "DRIBBEL DE HOND" at bounding box center [83, 408] width 103 height 38
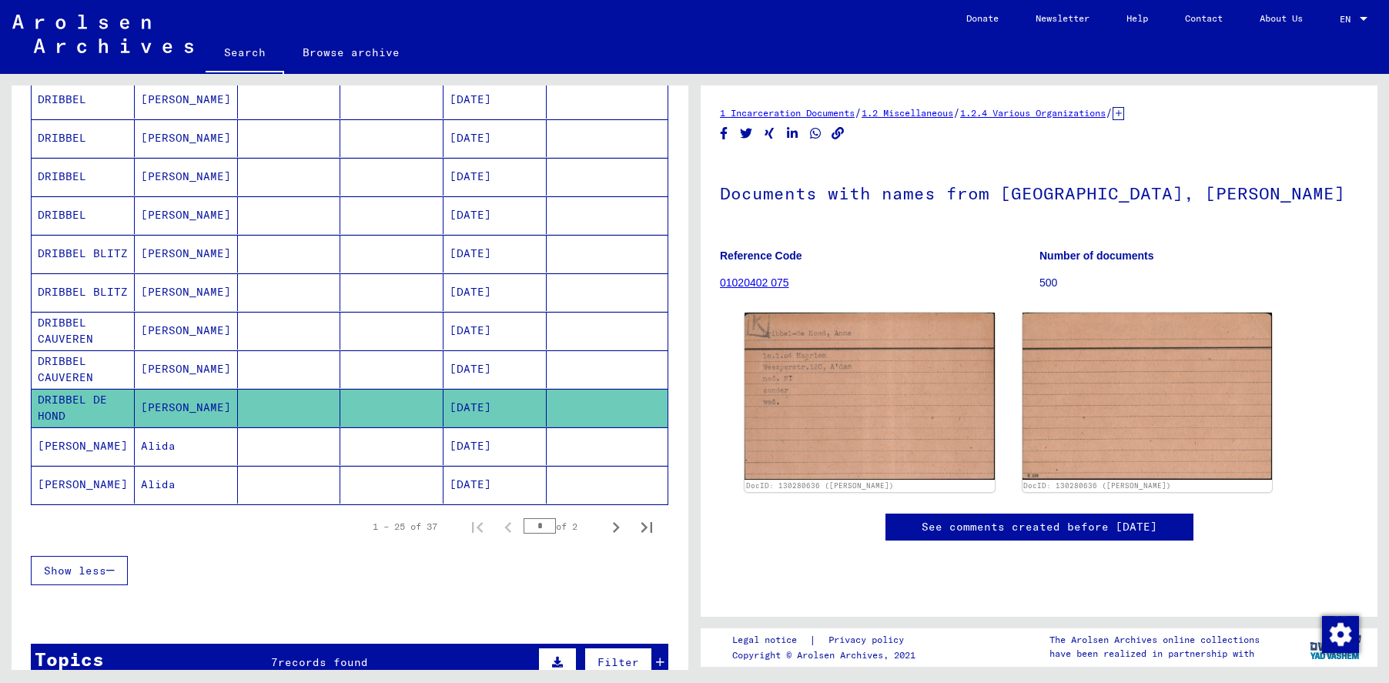
click at [82, 444] on mat-cell "[PERSON_NAME]" at bounding box center [83, 446] width 103 height 38
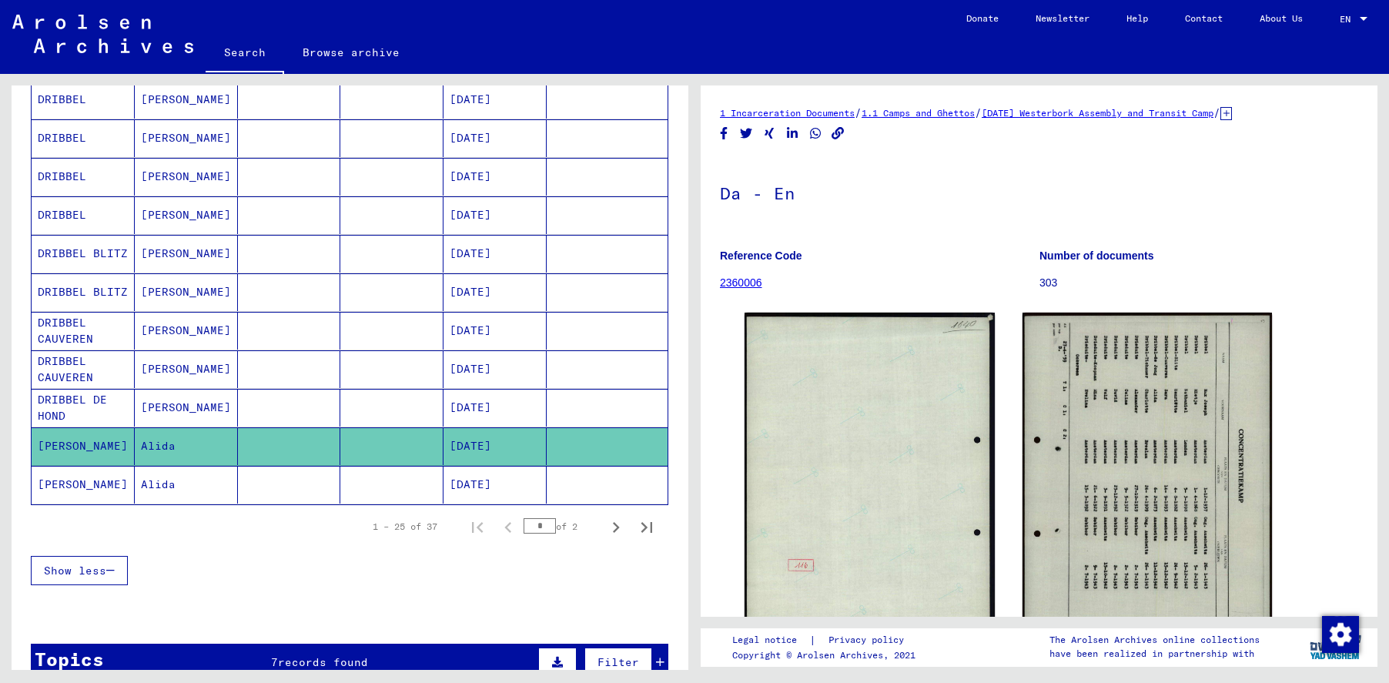
click at [82, 487] on mat-cell "[PERSON_NAME]" at bounding box center [83, 485] width 103 height 38
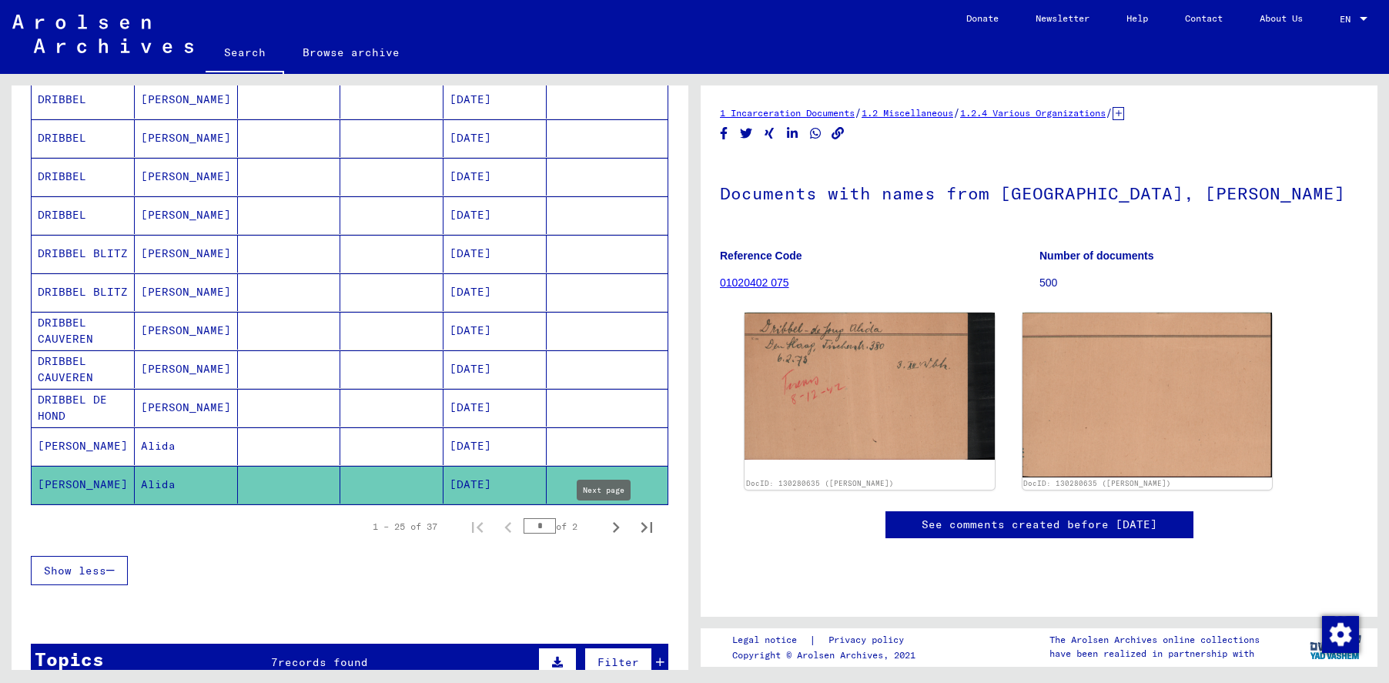
click at [607, 526] on icon "Next page" at bounding box center [616, 528] width 22 height 22
type input "*"
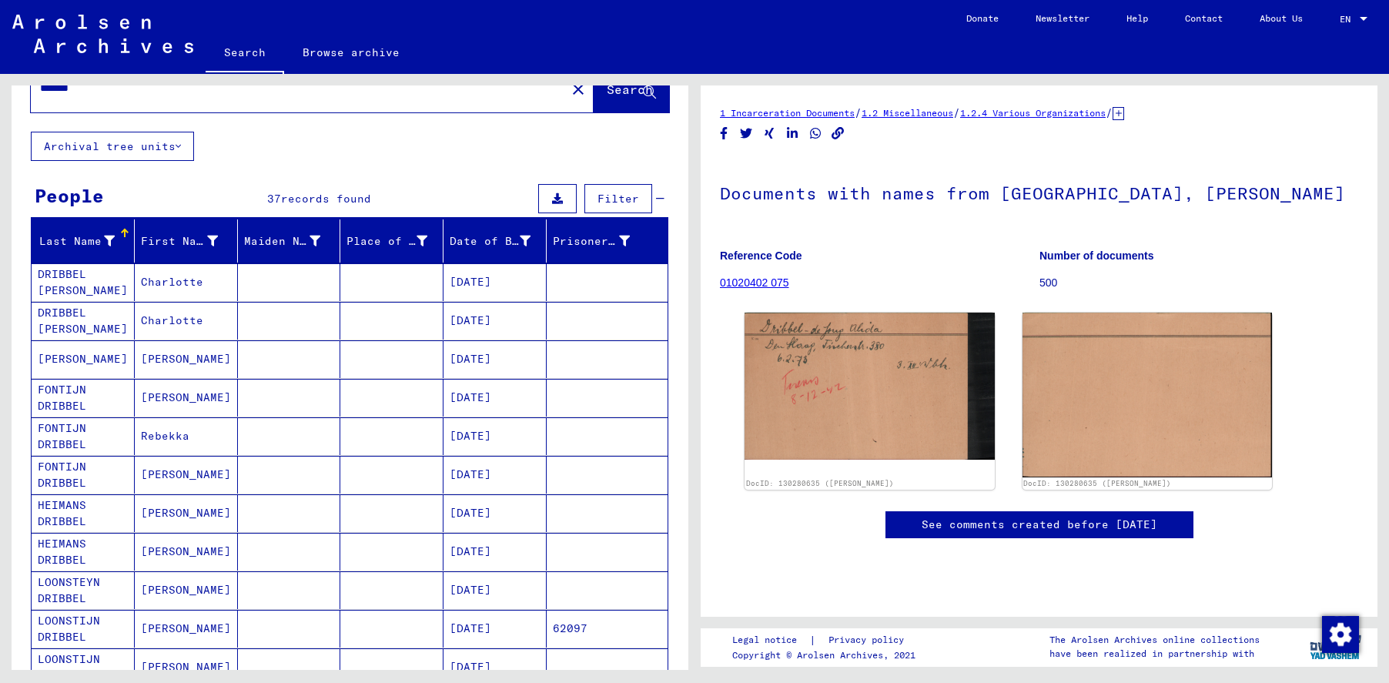
scroll to position [5, 0]
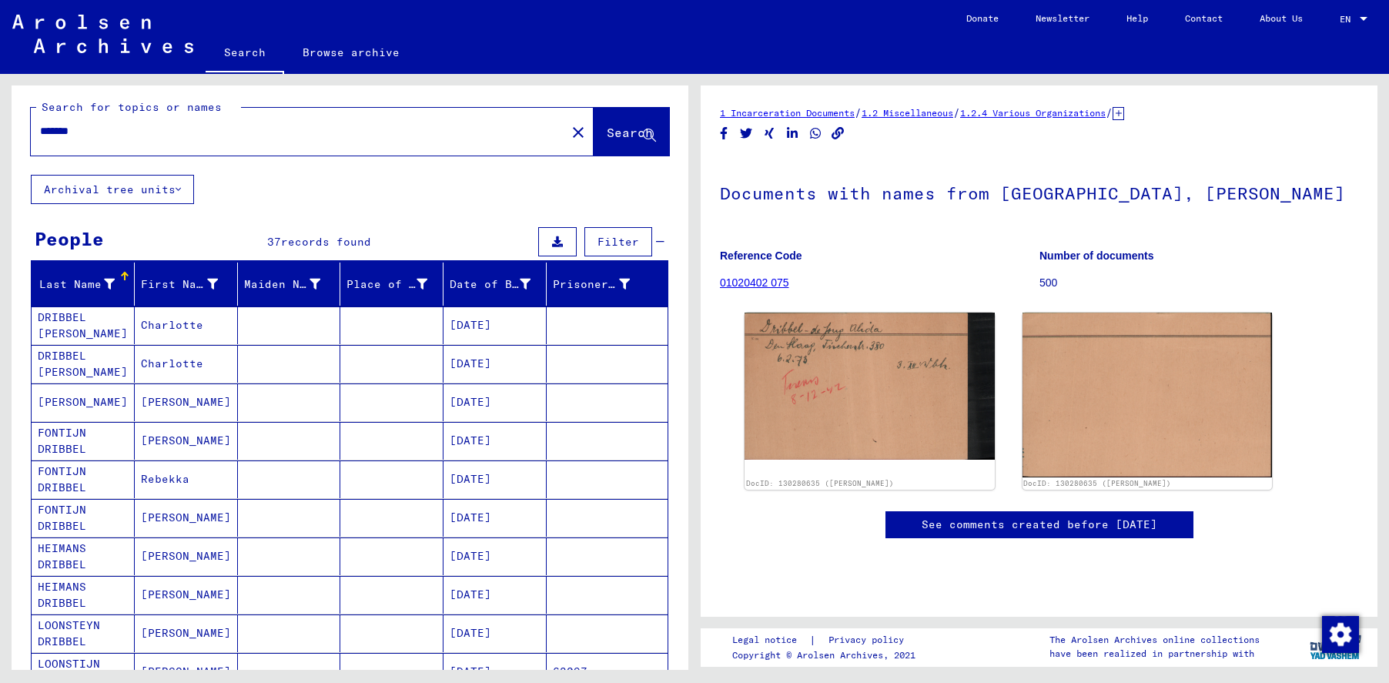
click at [59, 323] on mat-cell "DRIBBEL [PERSON_NAME]" at bounding box center [83, 325] width 103 height 38
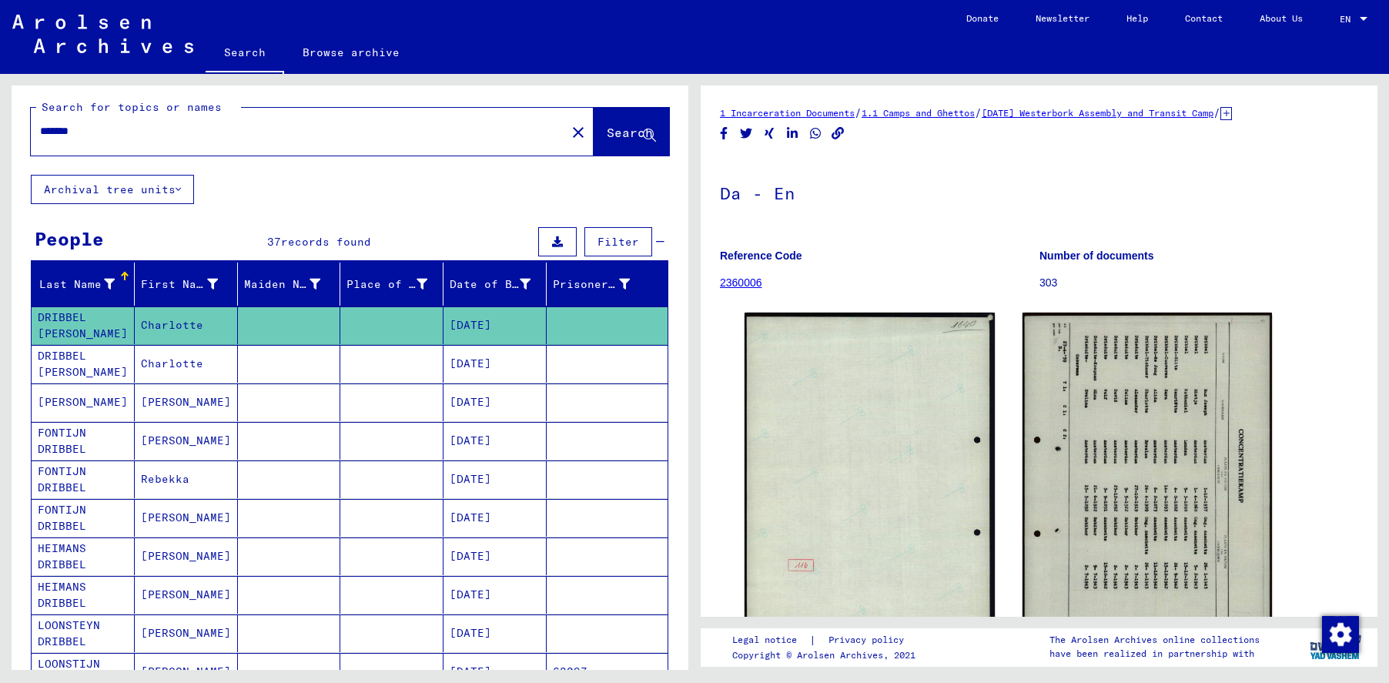
click at [81, 371] on mat-cell "DRIBBEL [PERSON_NAME]" at bounding box center [83, 364] width 103 height 38
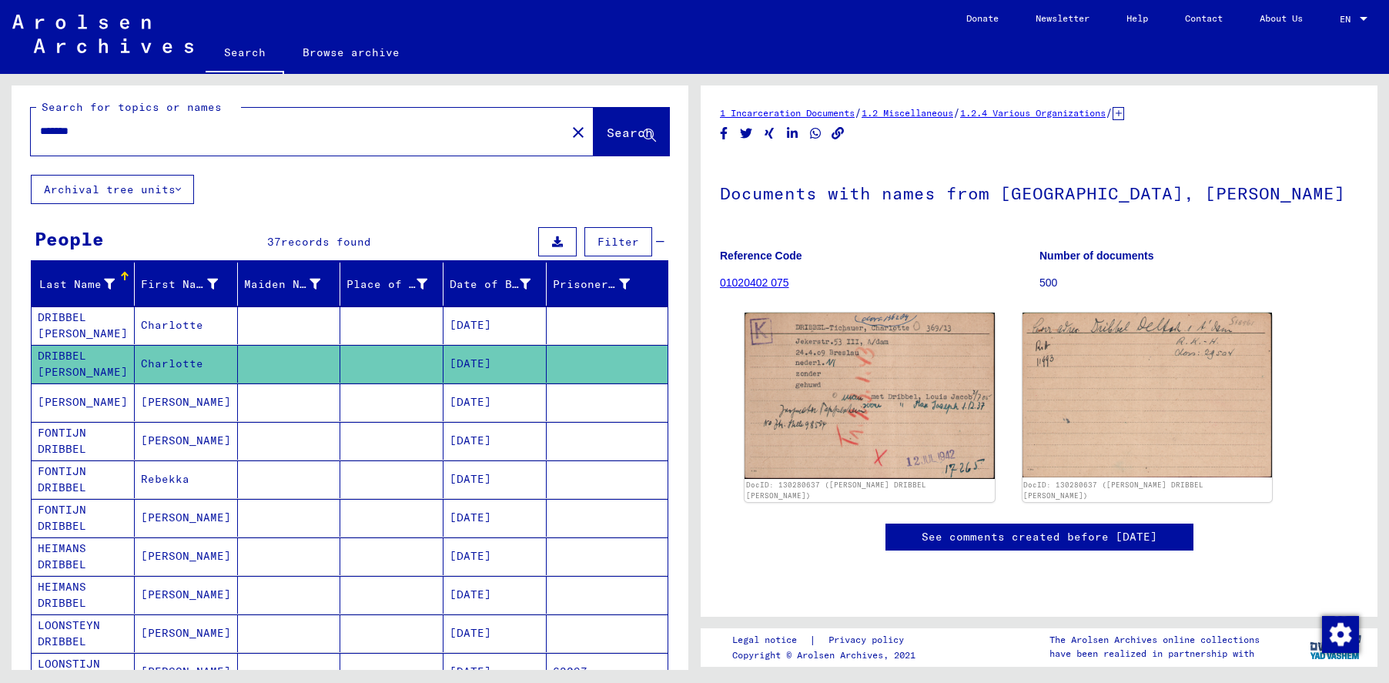
click at [93, 417] on mat-cell "[PERSON_NAME]" at bounding box center [83, 402] width 103 height 38
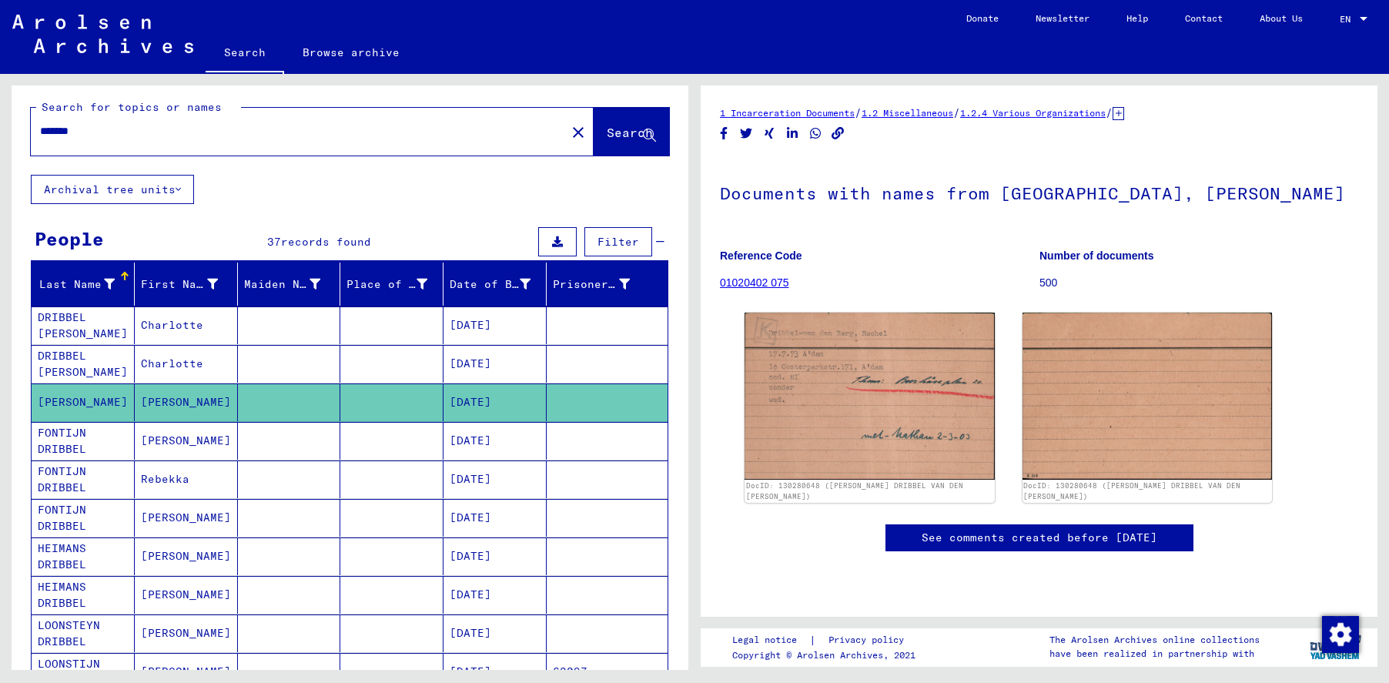
click at [89, 449] on mat-cell "FONTIJN DRIBBEL" at bounding box center [83, 441] width 103 height 38
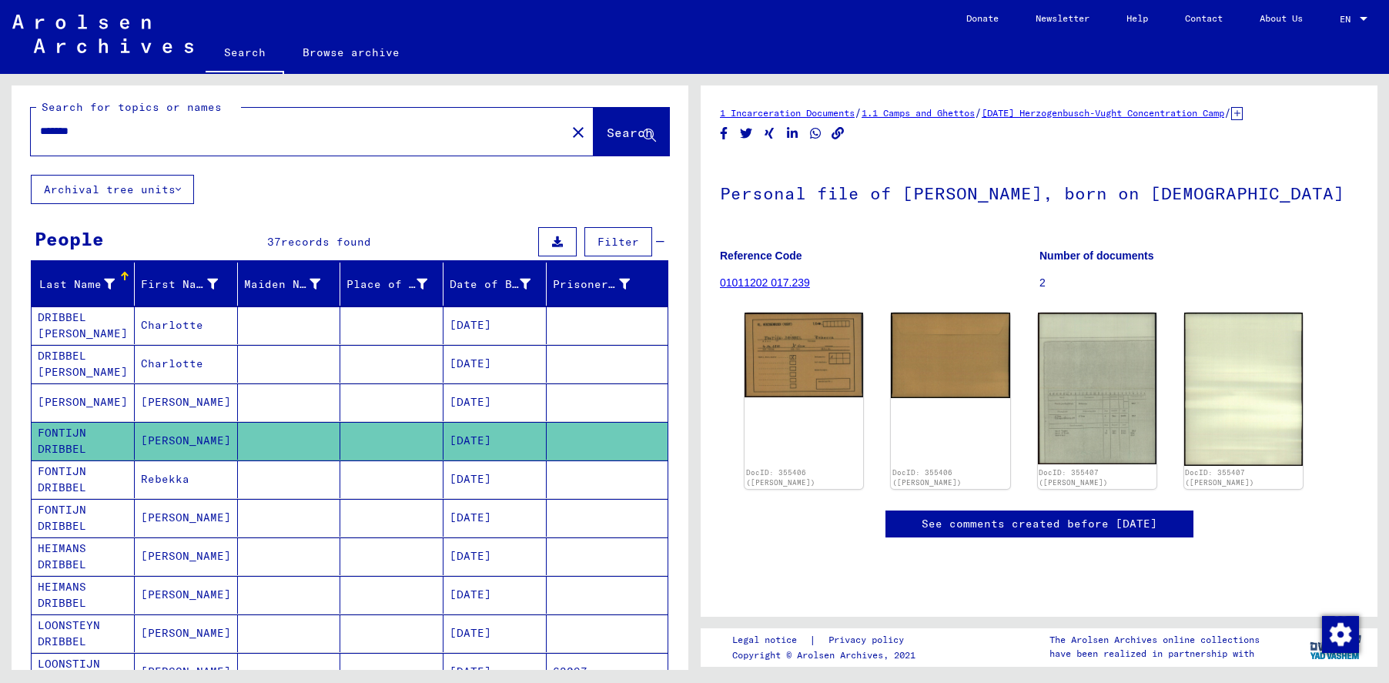
click at [91, 502] on mat-cell "FONTIJN DRIBBEL" at bounding box center [83, 518] width 103 height 38
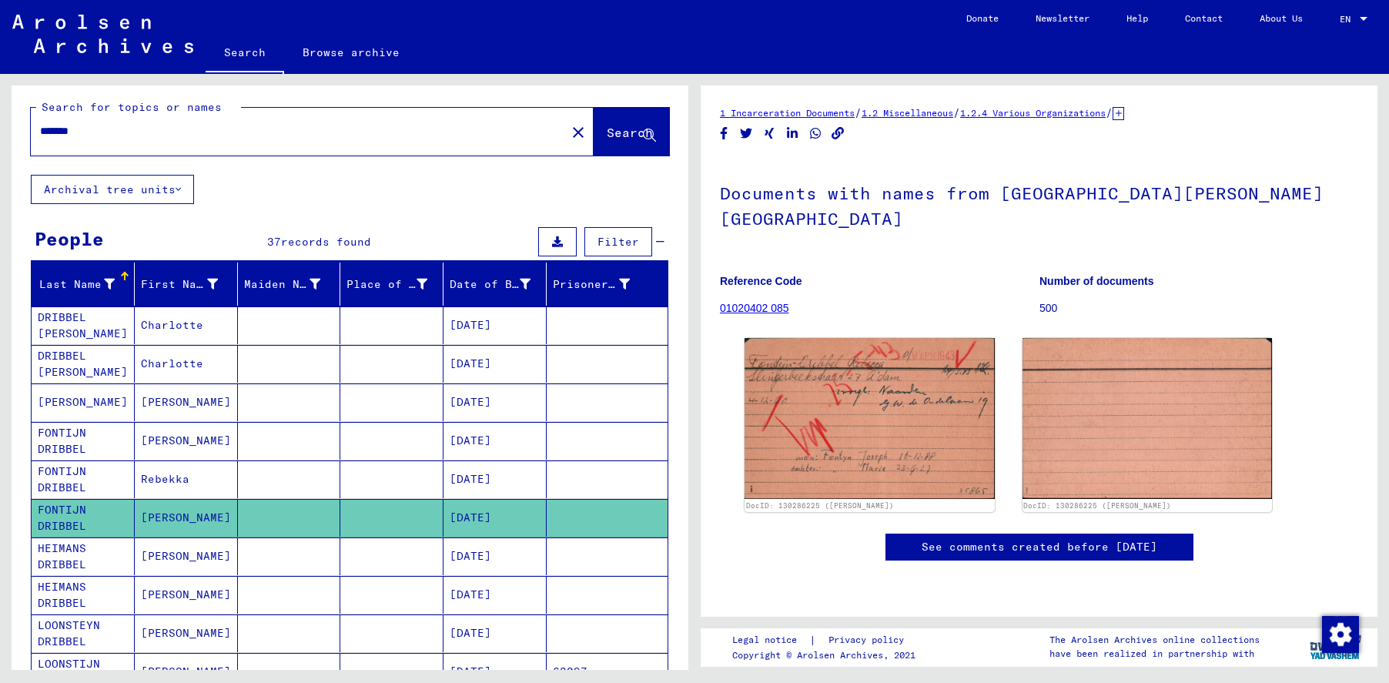
click at [88, 548] on mat-cell "HEIMANS DRIBBEL" at bounding box center [83, 556] width 103 height 38
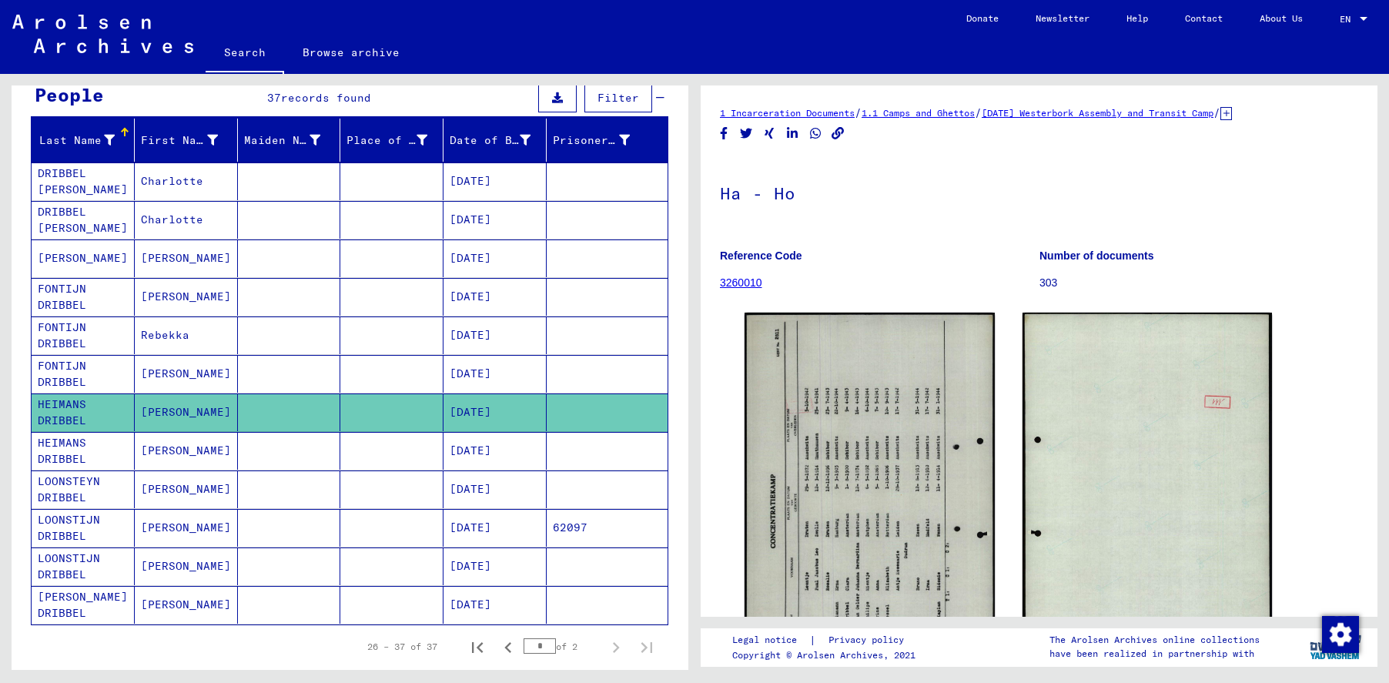
scroll to position [159, 0]
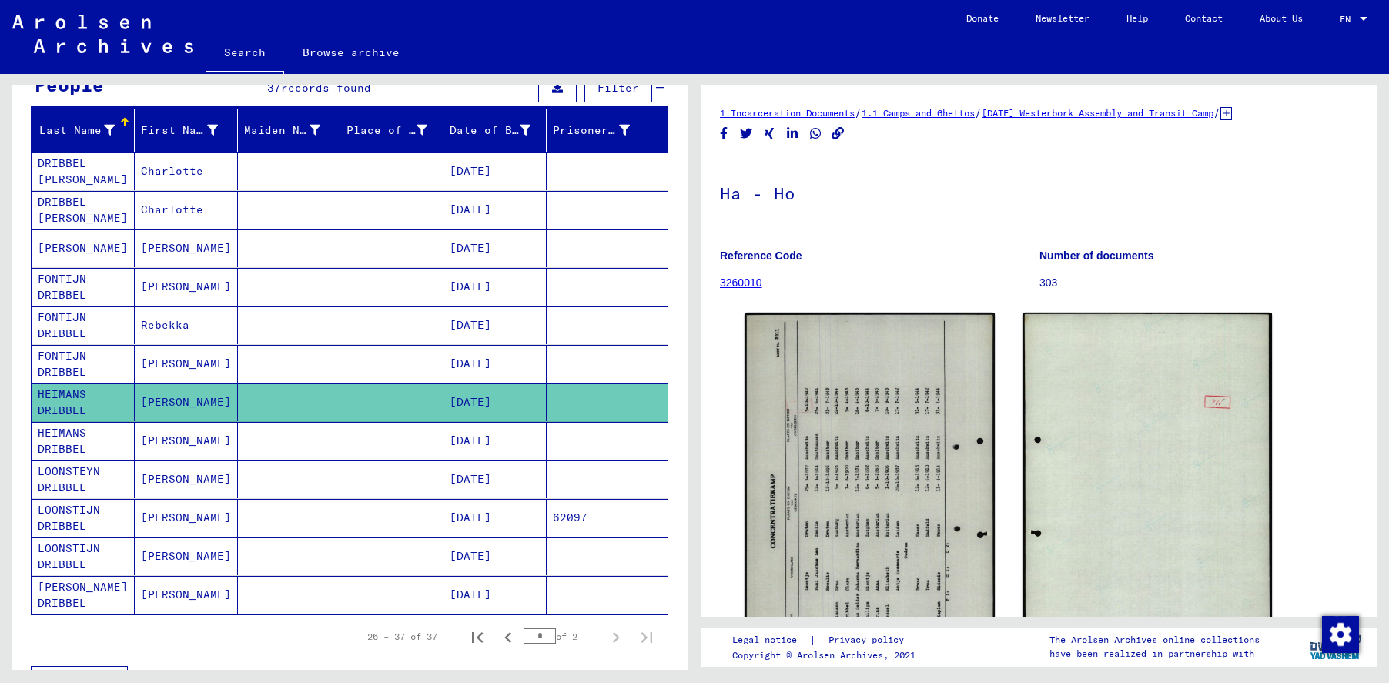
click at [79, 431] on mat-cell "HEIMANS DRIBBEL" at bounding box center [83, 441] width 103 height 38
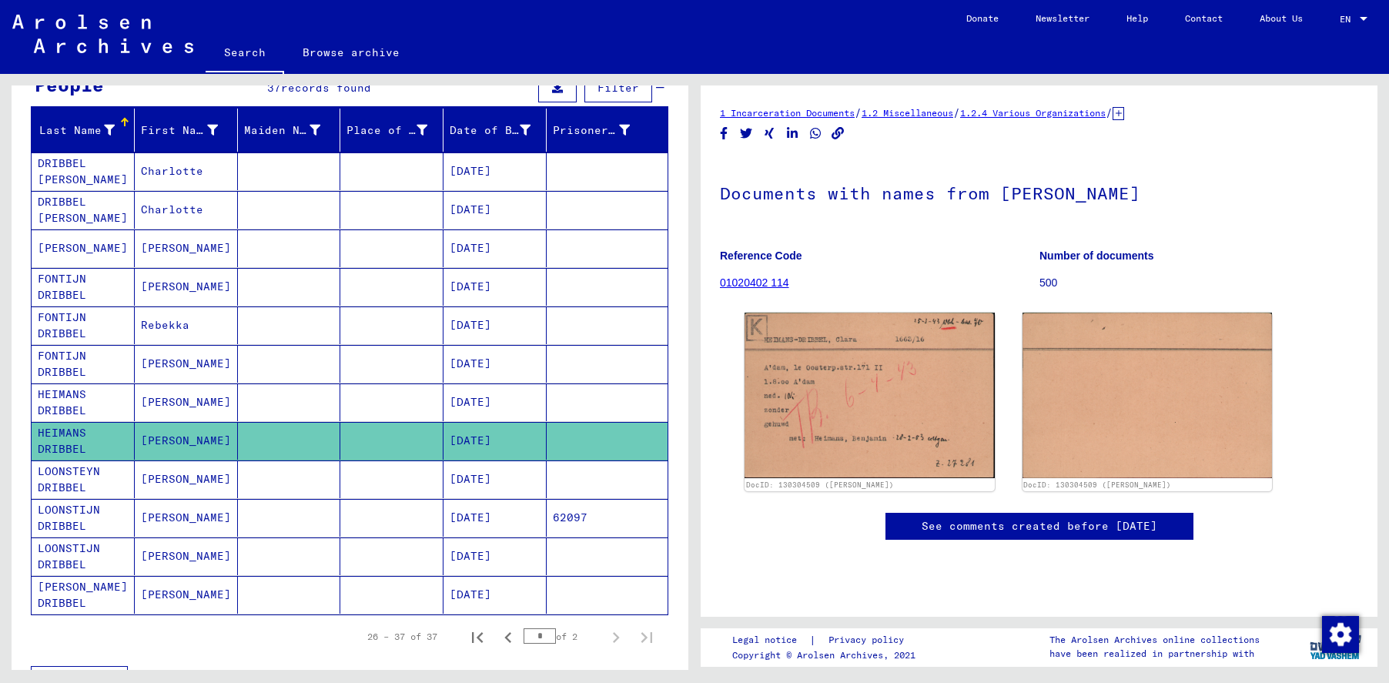
click at [60, 484] on mat-cell "LOONSTEYN DRIBBEL" at bounding box center [83, 479] width 103 height 38
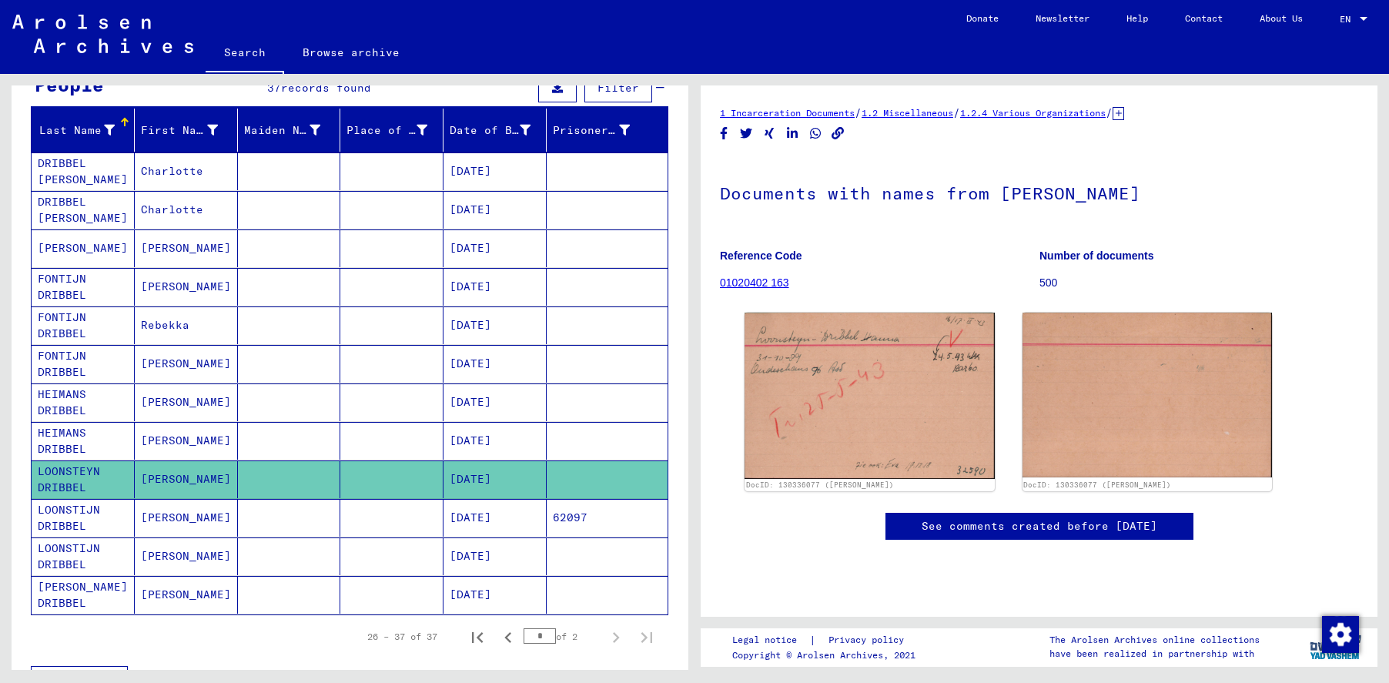
click at [66, 524] on mat-cell "LOONSTIJN DRIBBEL" at bounding box center [83, 518] width 103 height 38
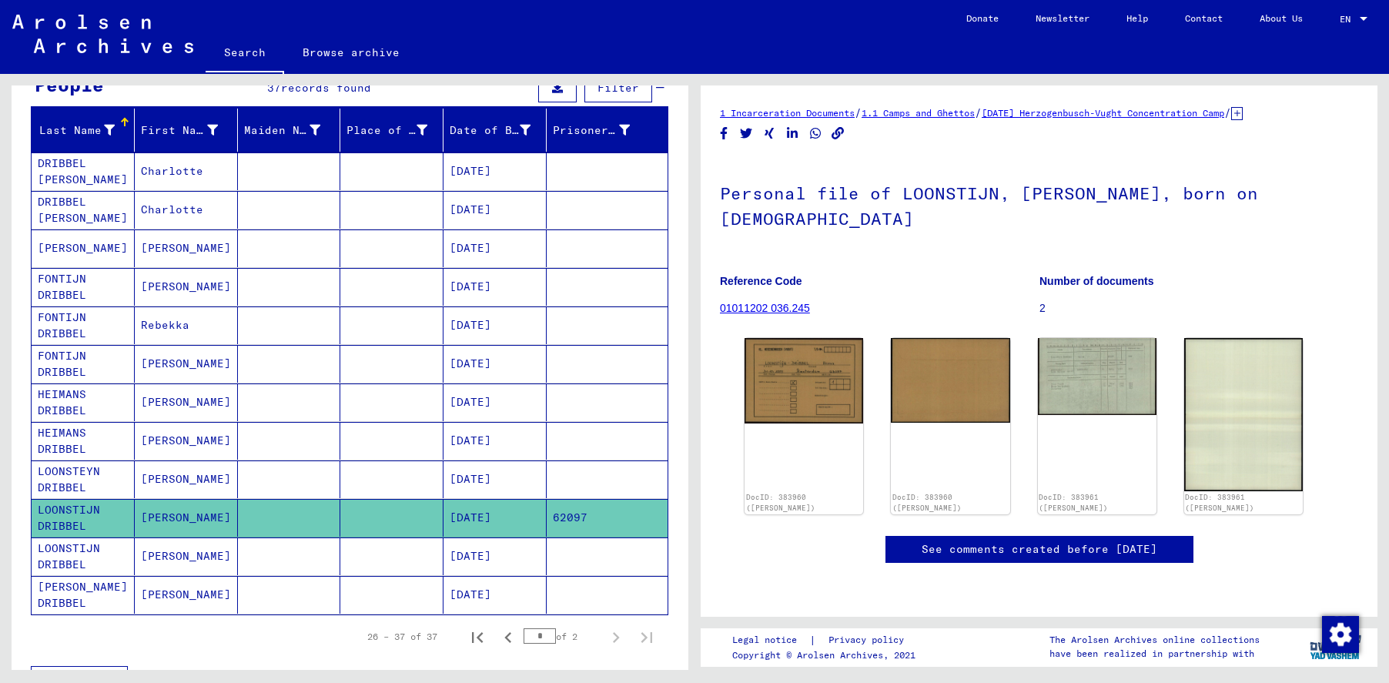
click at [56, 572] on mat-cell "LOONSTIJN DRIBBEL" at bounding box center [83, 556] width 103 height 38
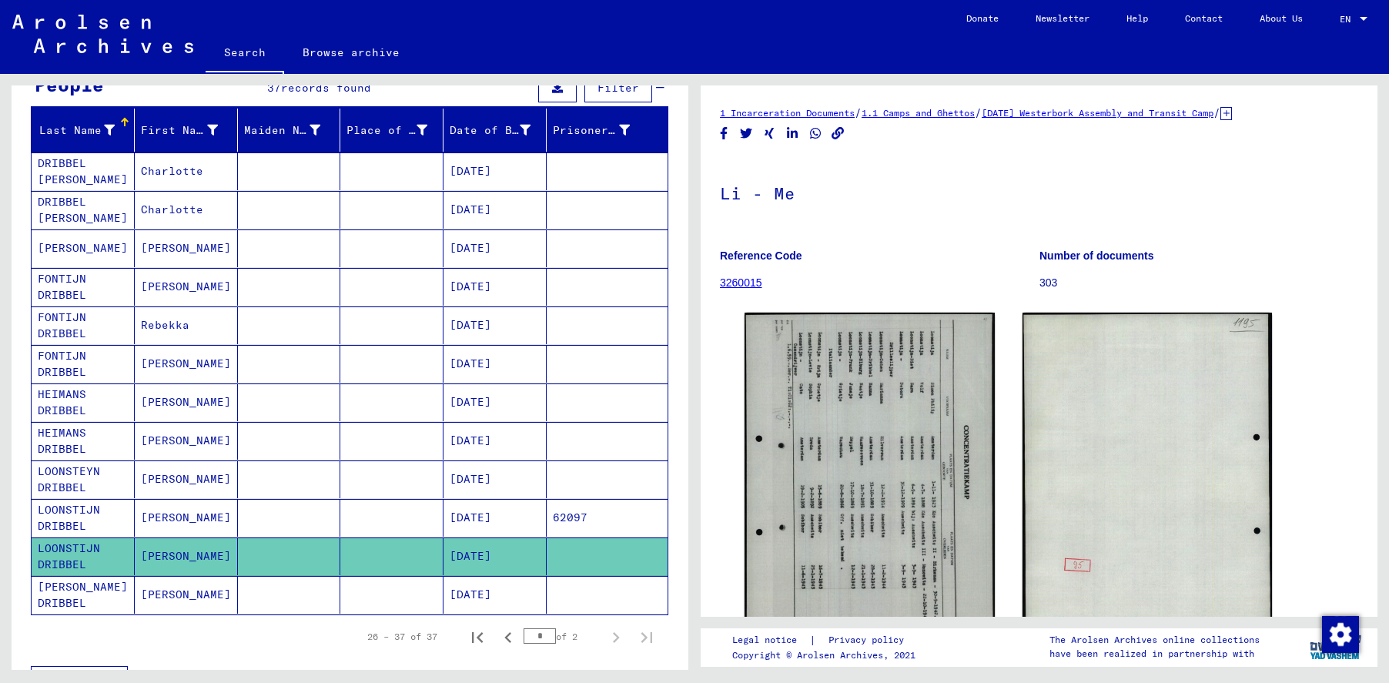
click at [67, 594] on icon at bounding box center [64, 622] width 39 height 62
click at [69, 596] on icon at bounding box center [64, 622] width 39 height 62
click at [224, 605] on mat-cell "[PERSON_NAME]" at bounding box center [186, 595] width 103 height 38
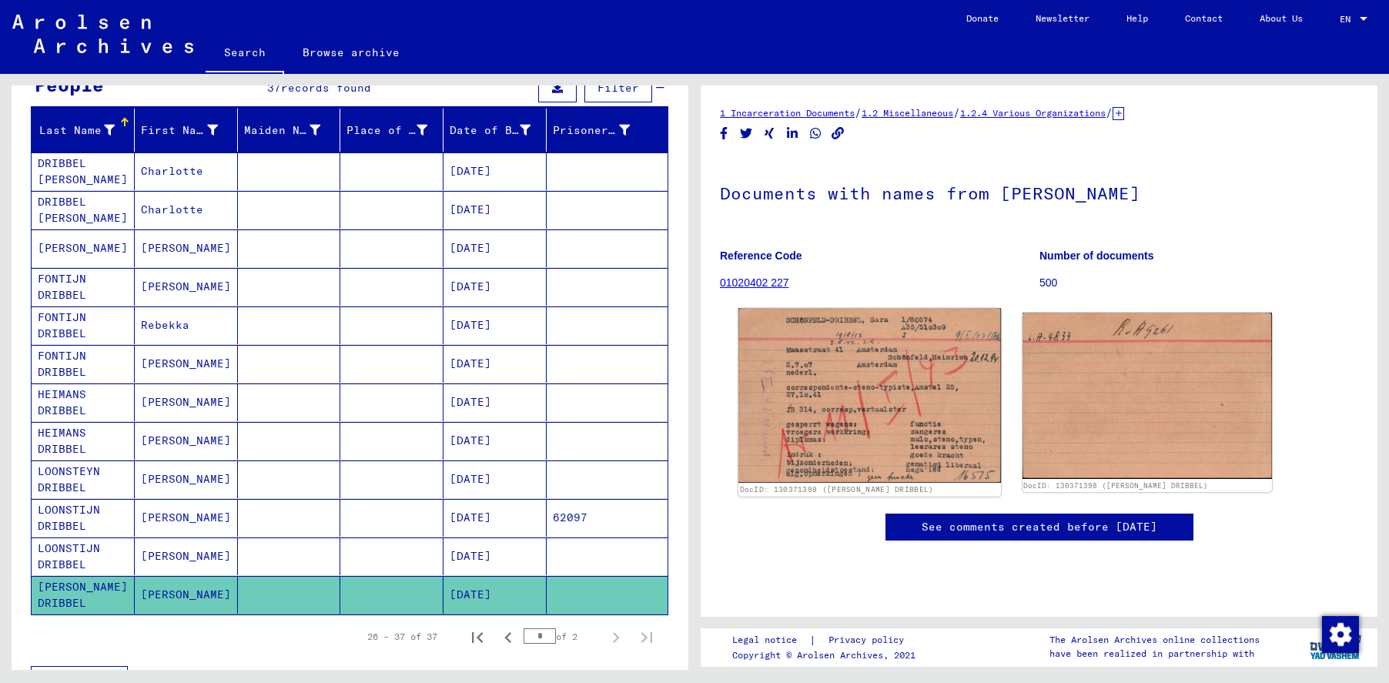
click at [910, 379] on img at bounding box center [869, 395] width 263 height 175
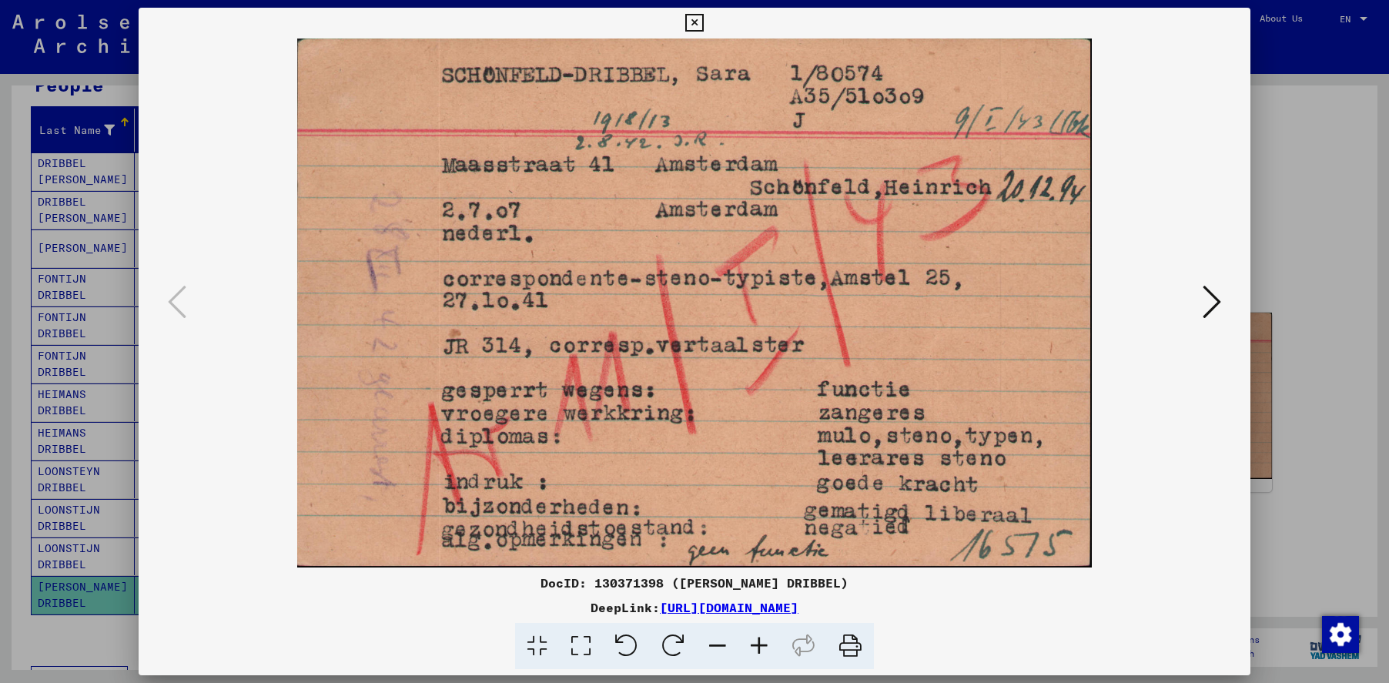
click at [695, 22] on icon at bounding box center [694, 23] width 18 height 18
